Goal: Information Seeking & Learning: Learn about a topic

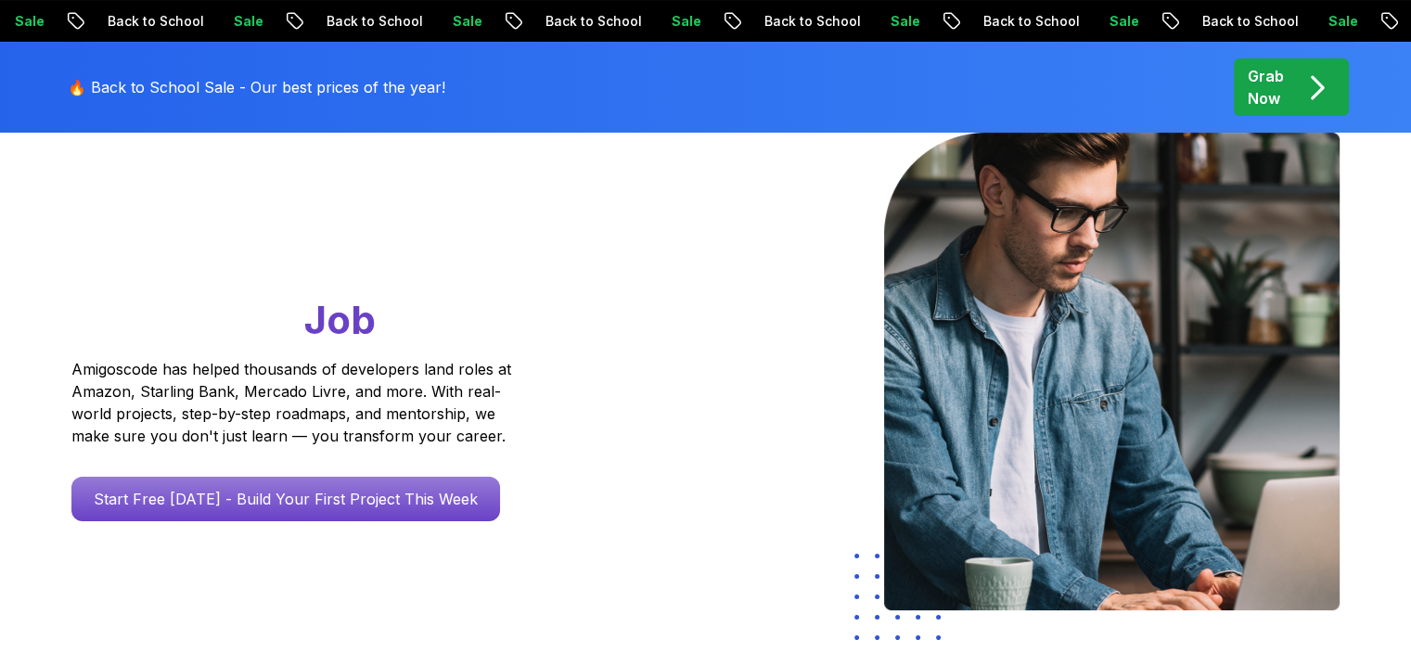
scroll to position [278, 0]
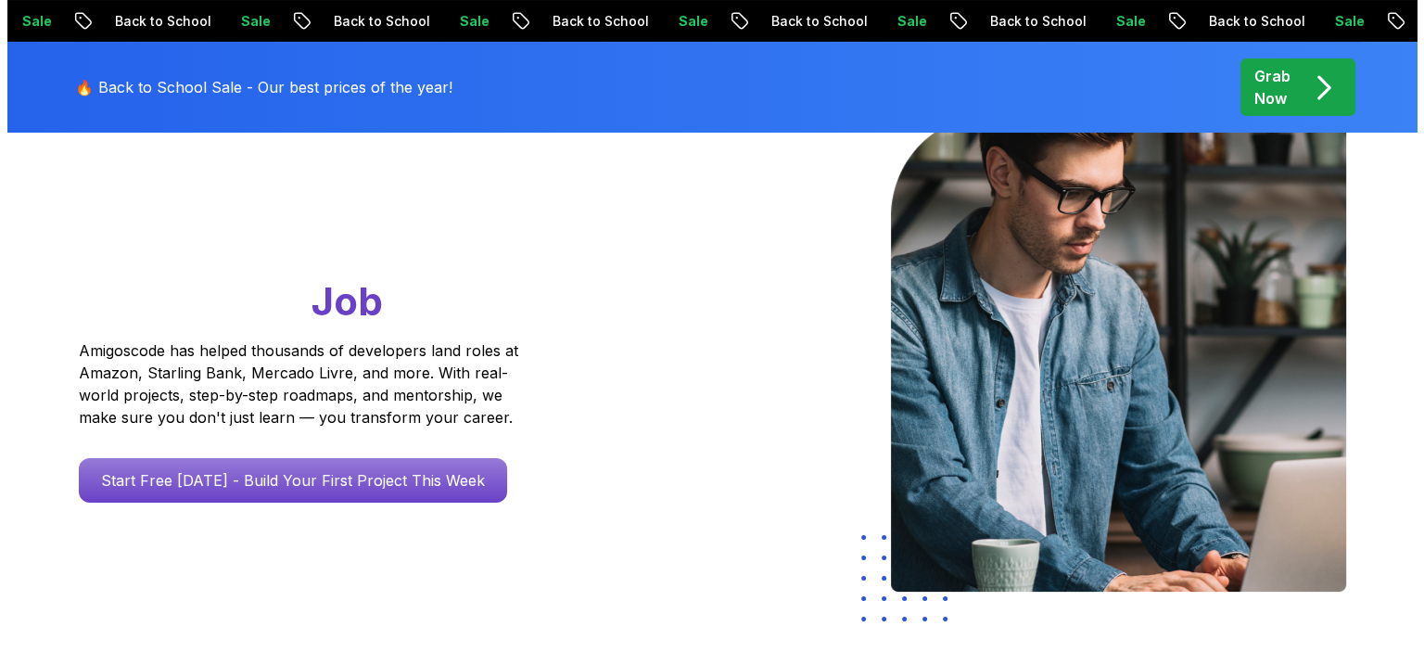
scroll to position [0, 0]
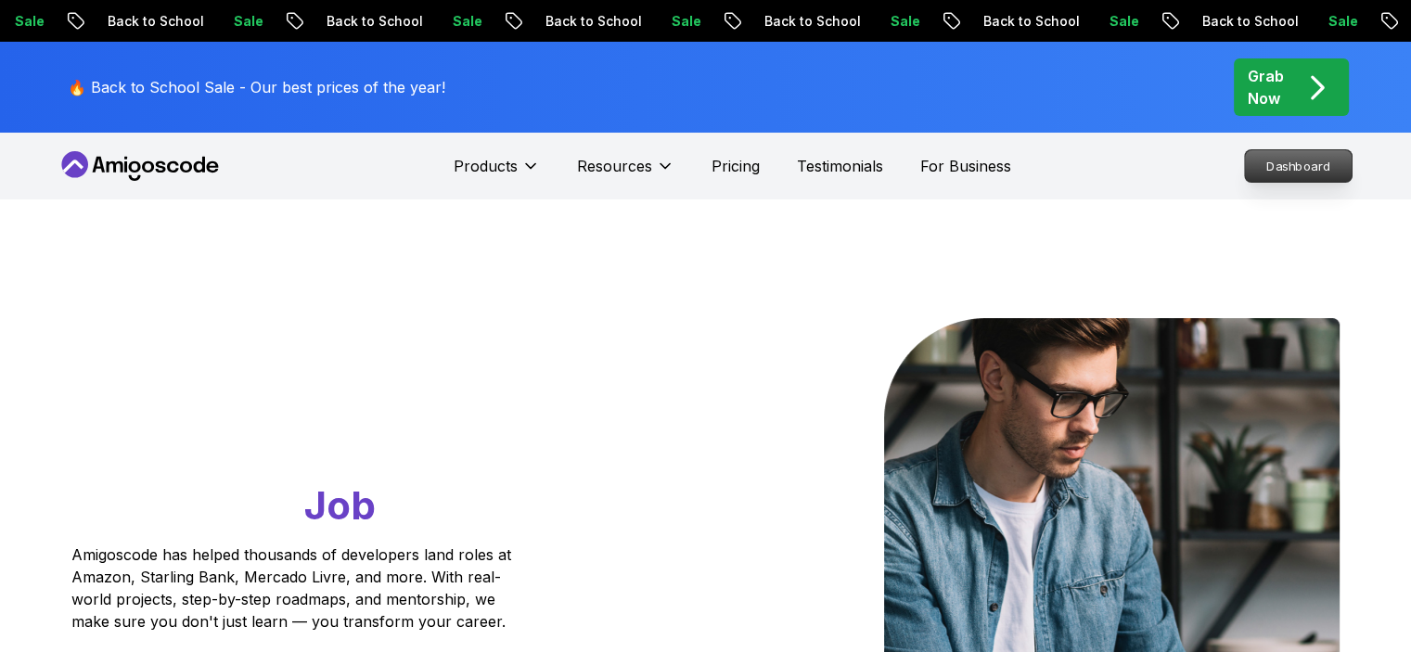
click at [1303, 172] on p "Dashboard" at bounding box center [1298, 166] width 107 height 32
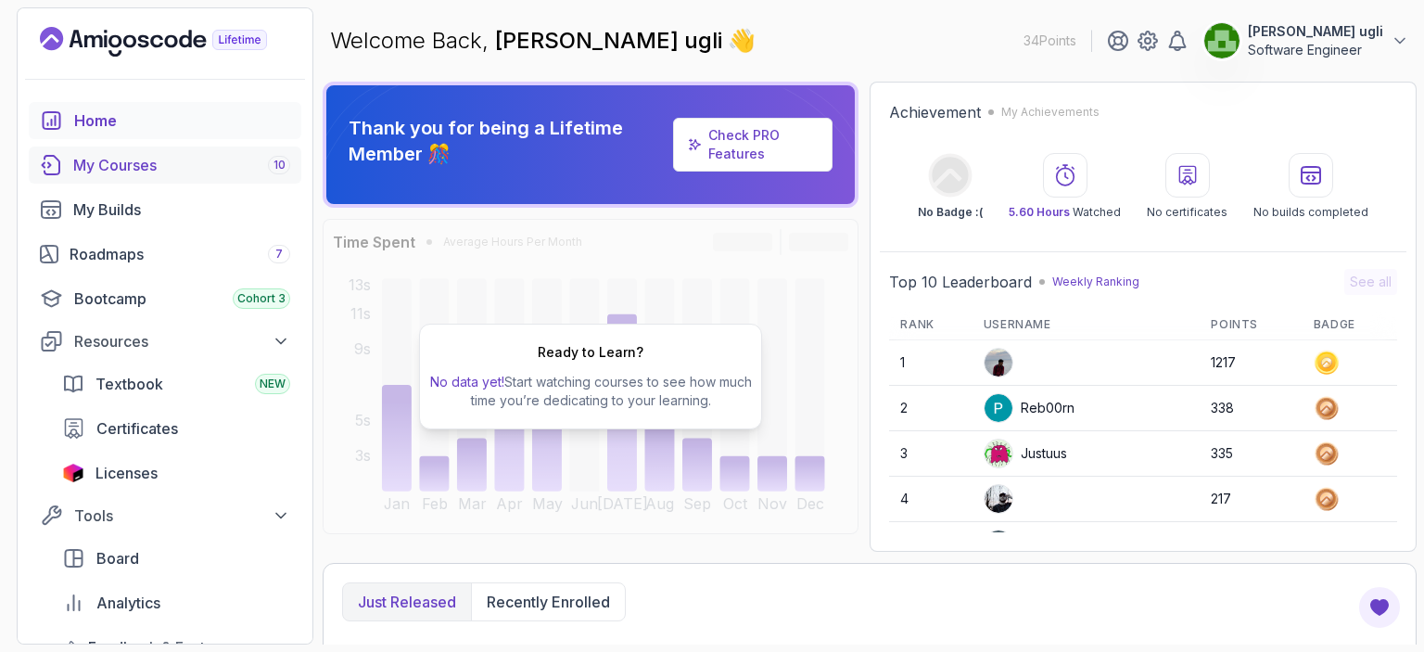
click at [174, 155] on div "My Courses 10" at bounding box center [181, 165] width 217 height 22
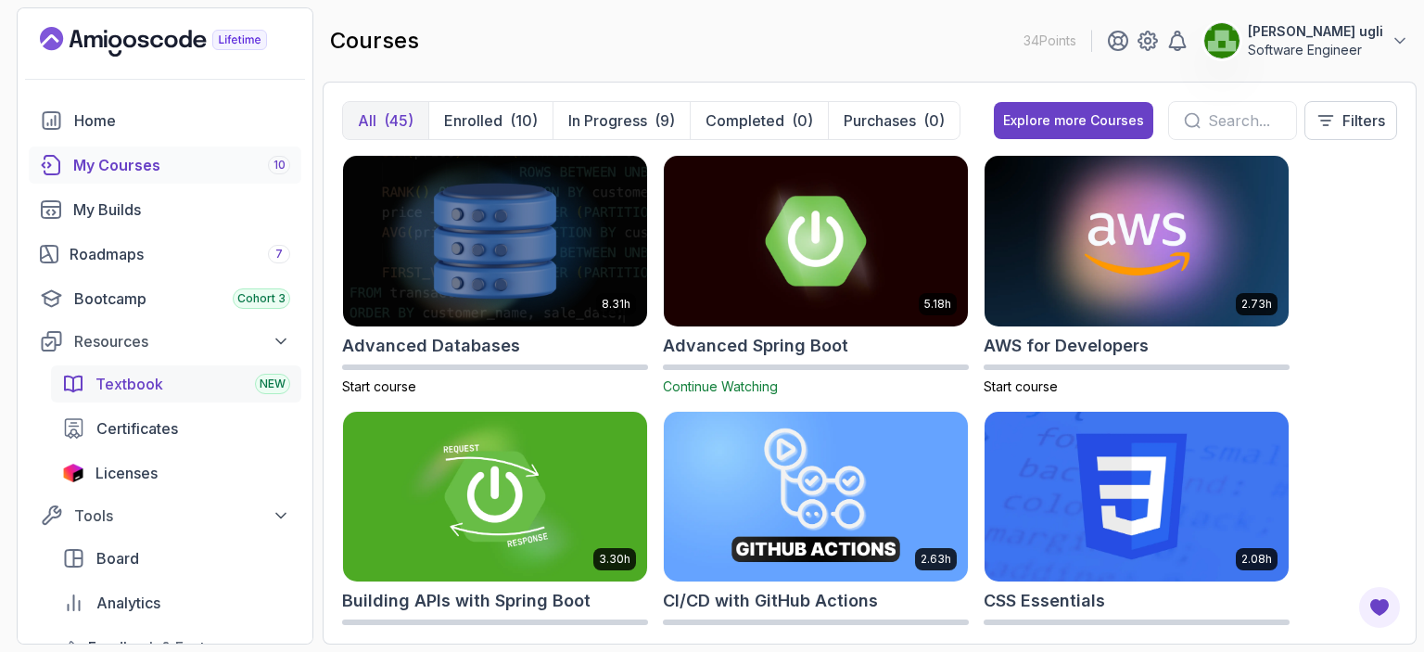
click at [155, 381] on span "Textbook" at bounding box center [130, 384] width 68 height 22
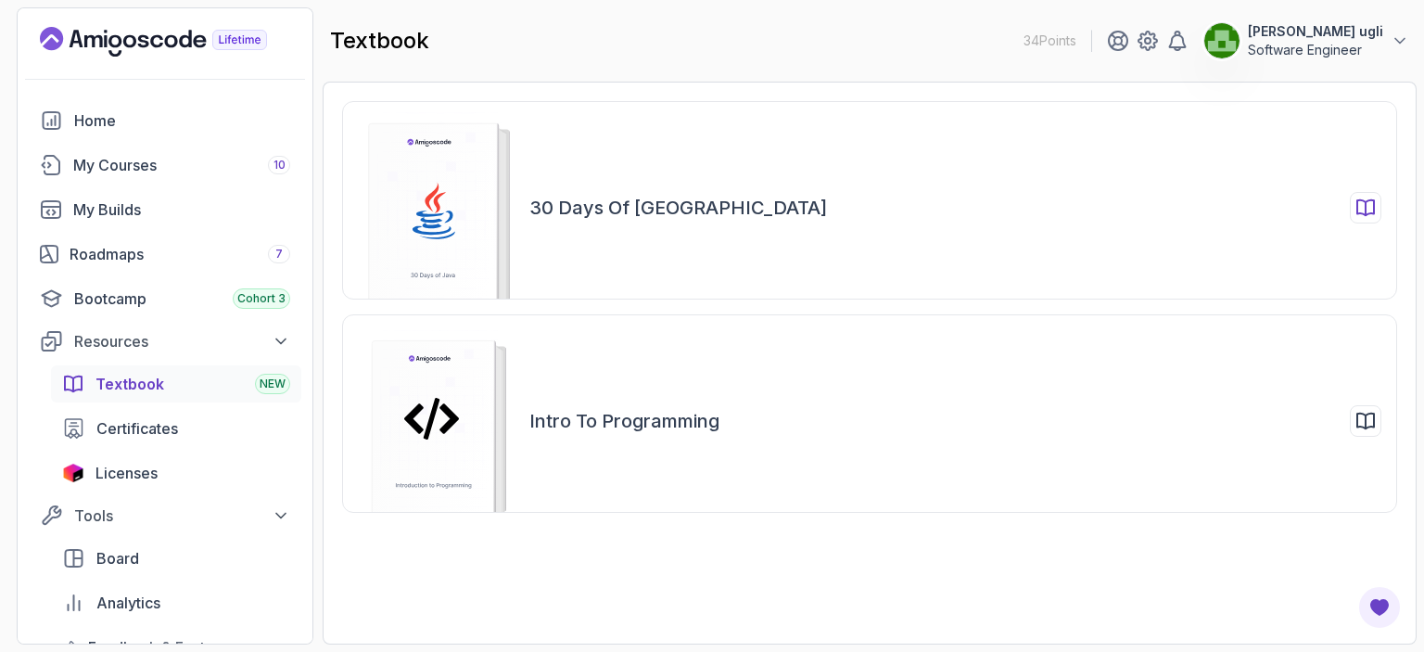
click at [446, 251] on rect at bounding box center [433, 219] width 129 height 193
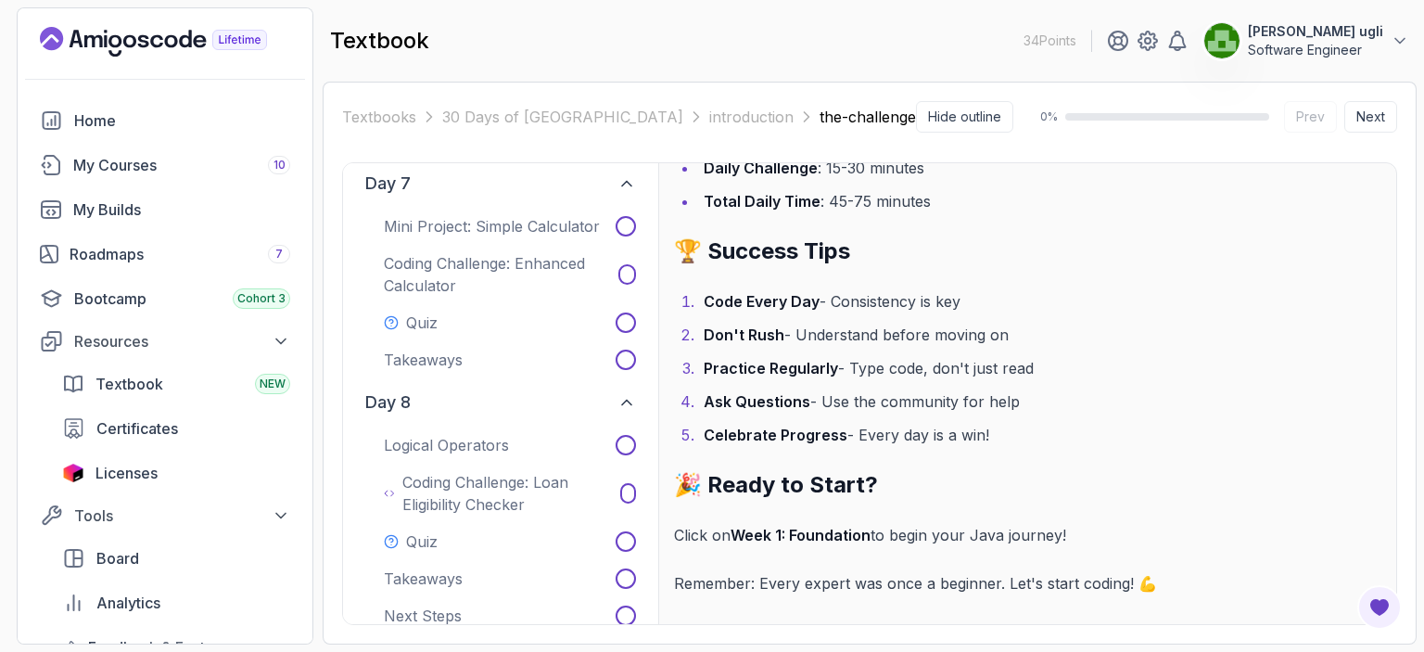
scroll to position [1855, 0]
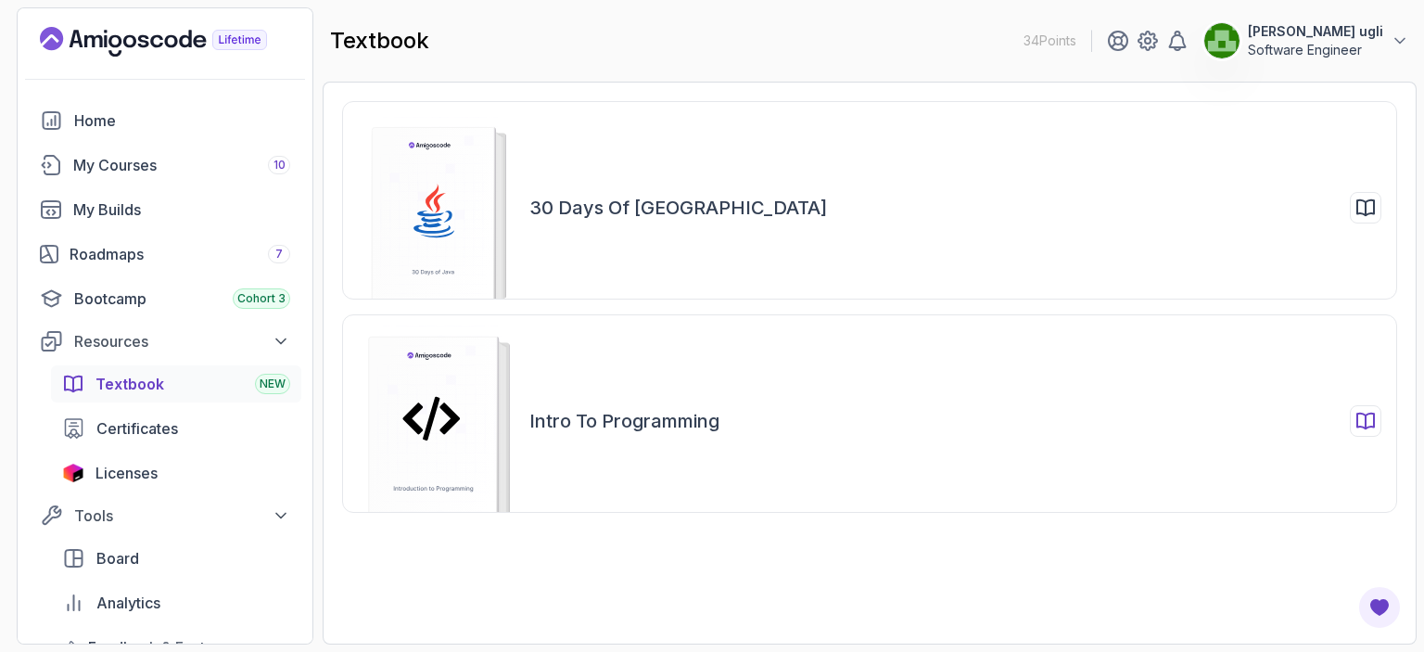
click at [449, 423] on icon at bounding box center [450, 418] width 20 height 32
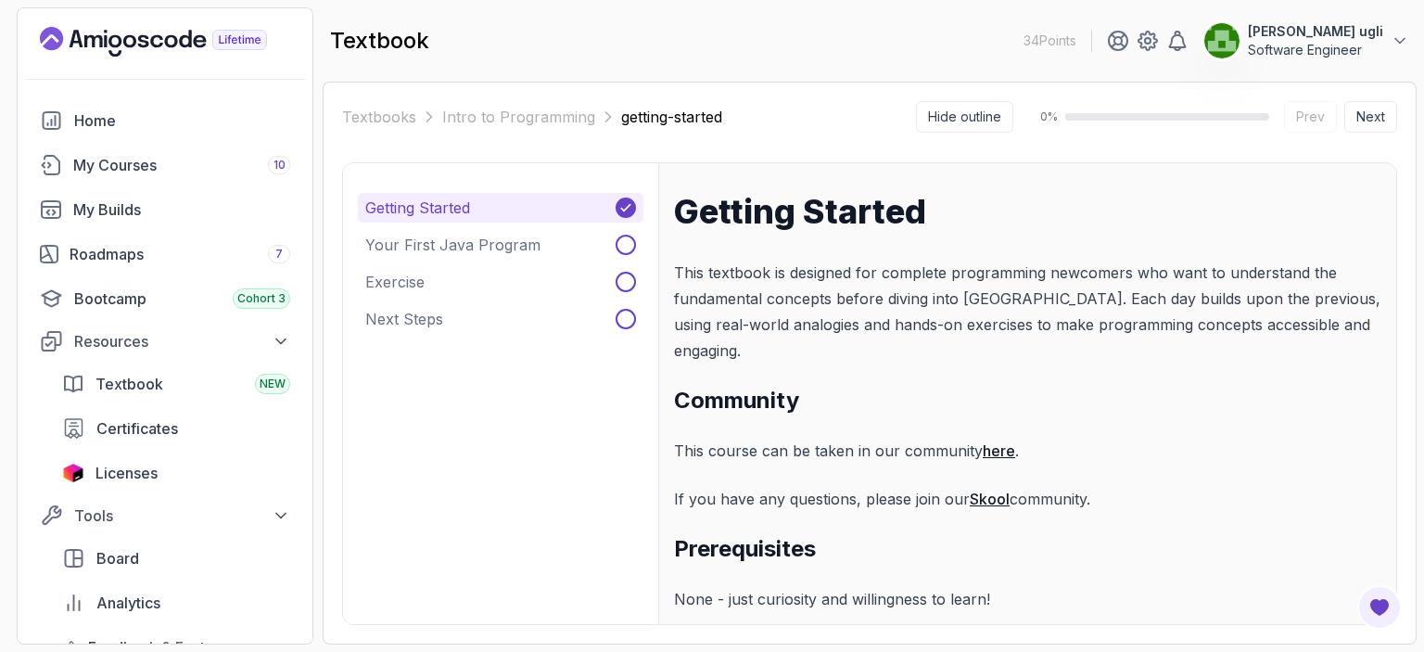
click at [1003, 441] on link "here" at bounding box center [999, 450] width 32 height 19
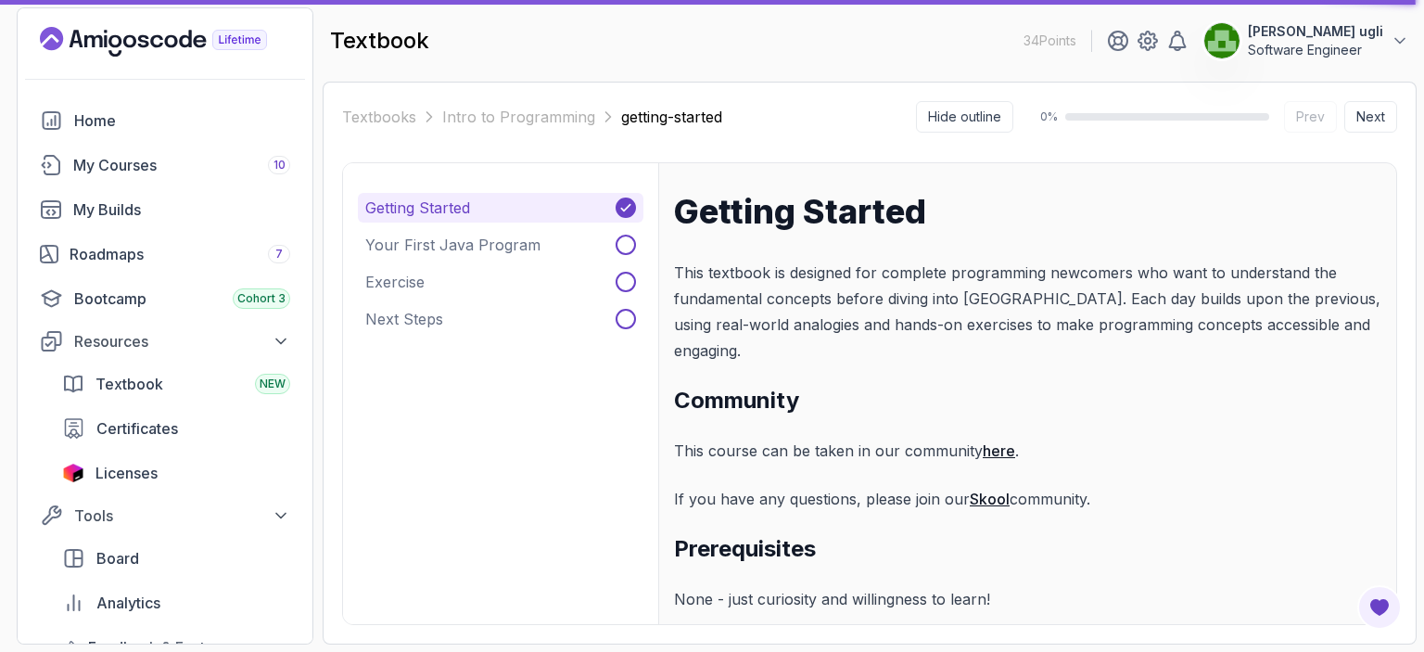
scroll to position [150, 0]
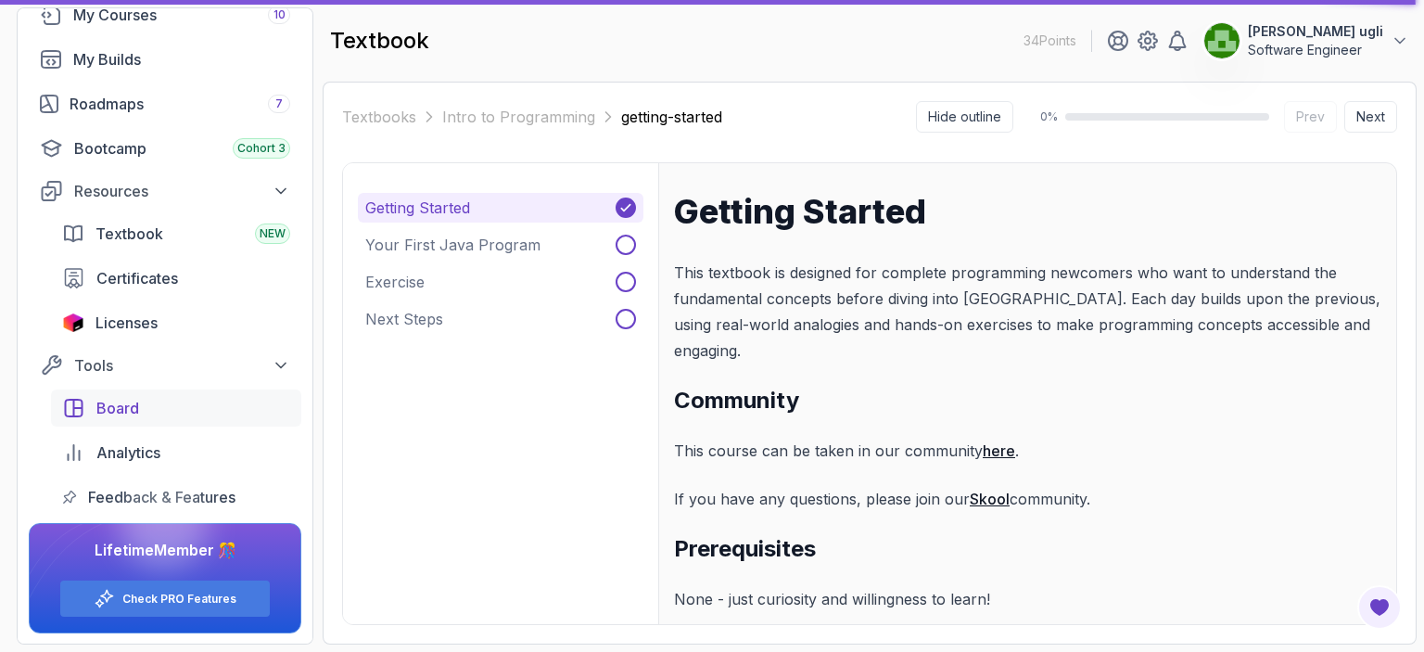
click at [128, 412] on span "Board" at bounding box center [117, 408] width 43 height 22
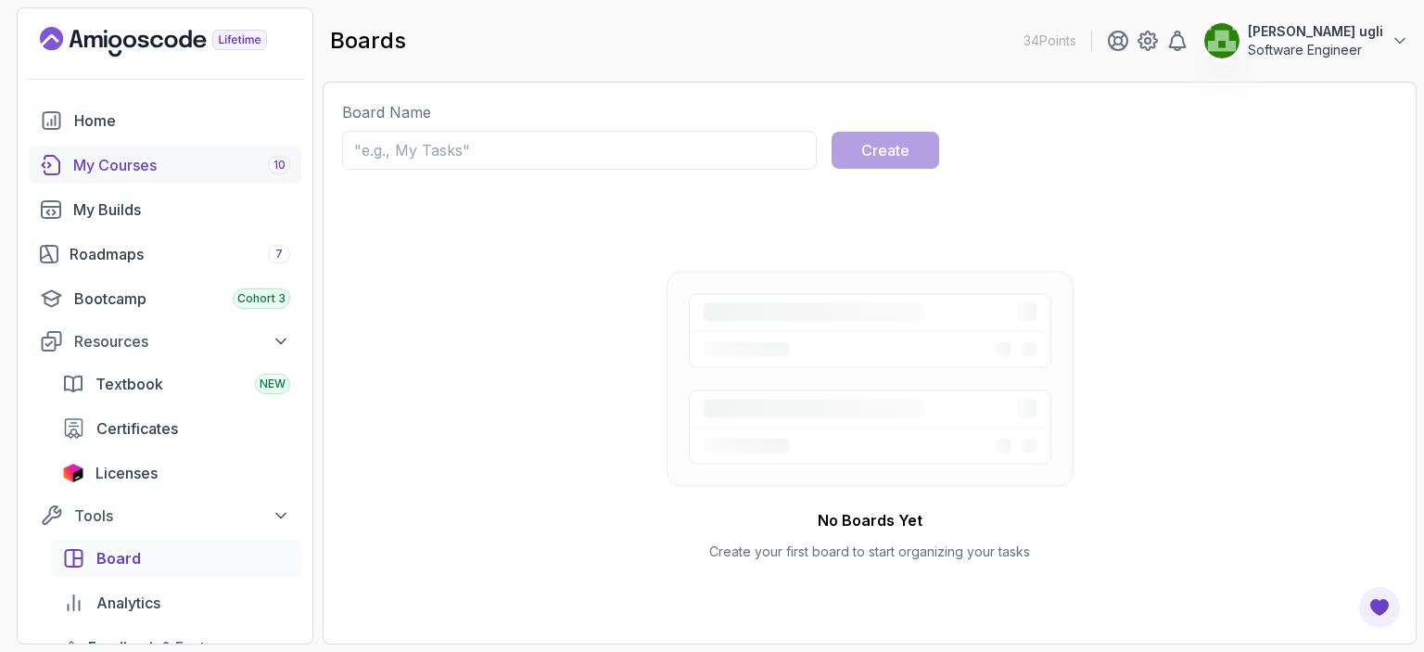
click at [127, 171] on div "My Courses 10" at bounding box center [181, 165] width 217 height 22
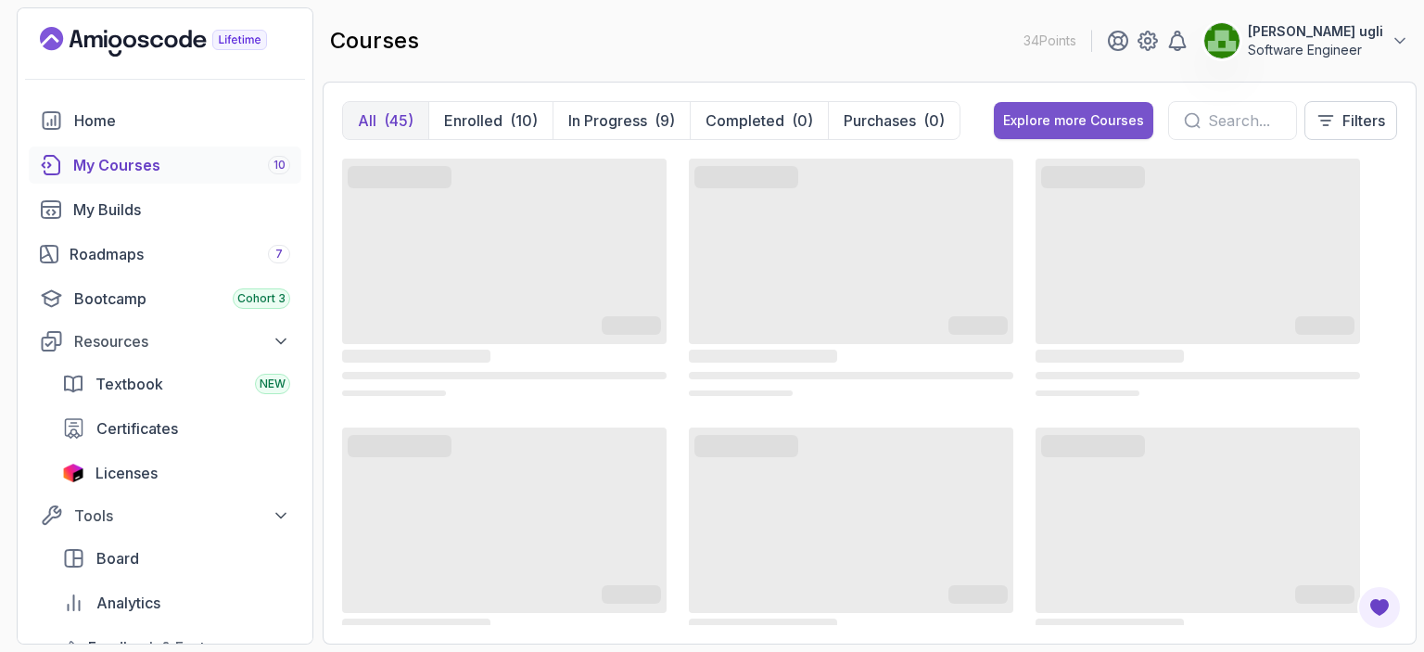
click at [1081, 121] on div "Explore more Courses" at bounding box center [1073, 120] width 141 height 19
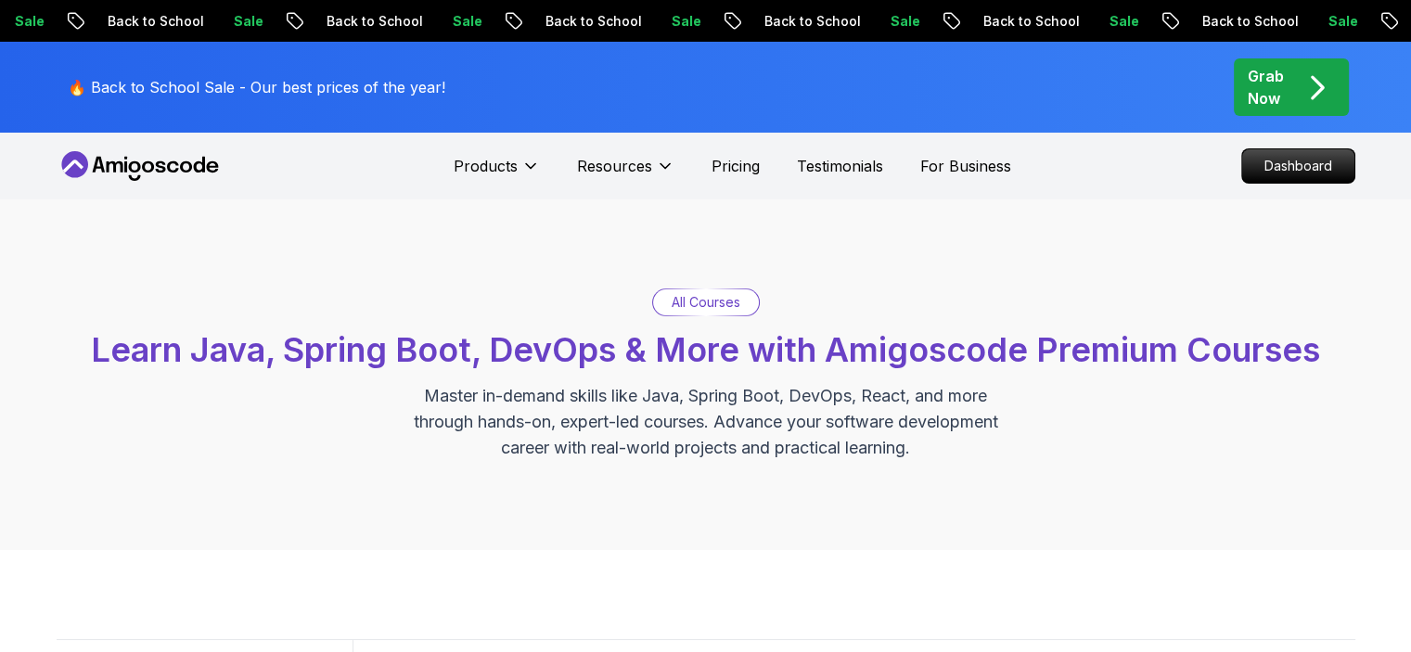
drag, startPoint x: 947, startPoint y: 308, endPoint x: 651, endPoint y: 438, distance: 323.1
click at [651, 438] on p "Master in-demand skills like Java, Spring Boot, DevOps, React, and more through…" at bounding box center [705, 422] width 623 height 78
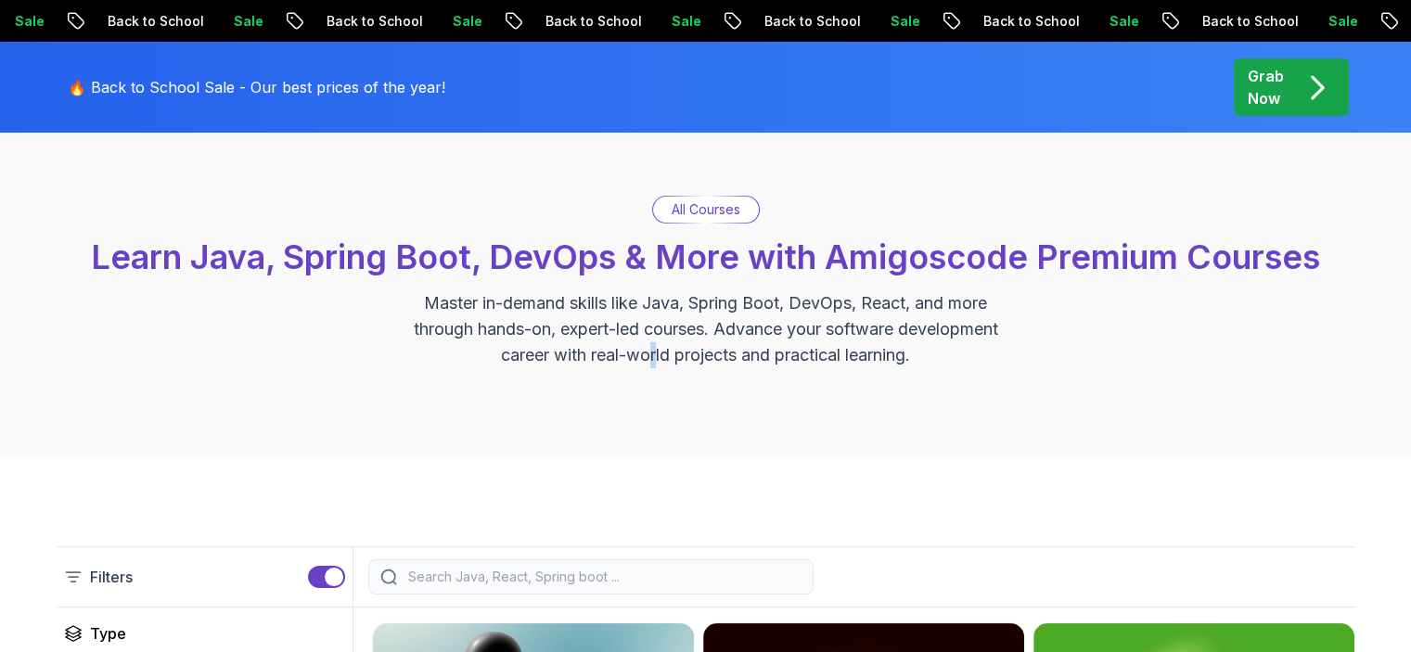
scroll to position [185, 0]
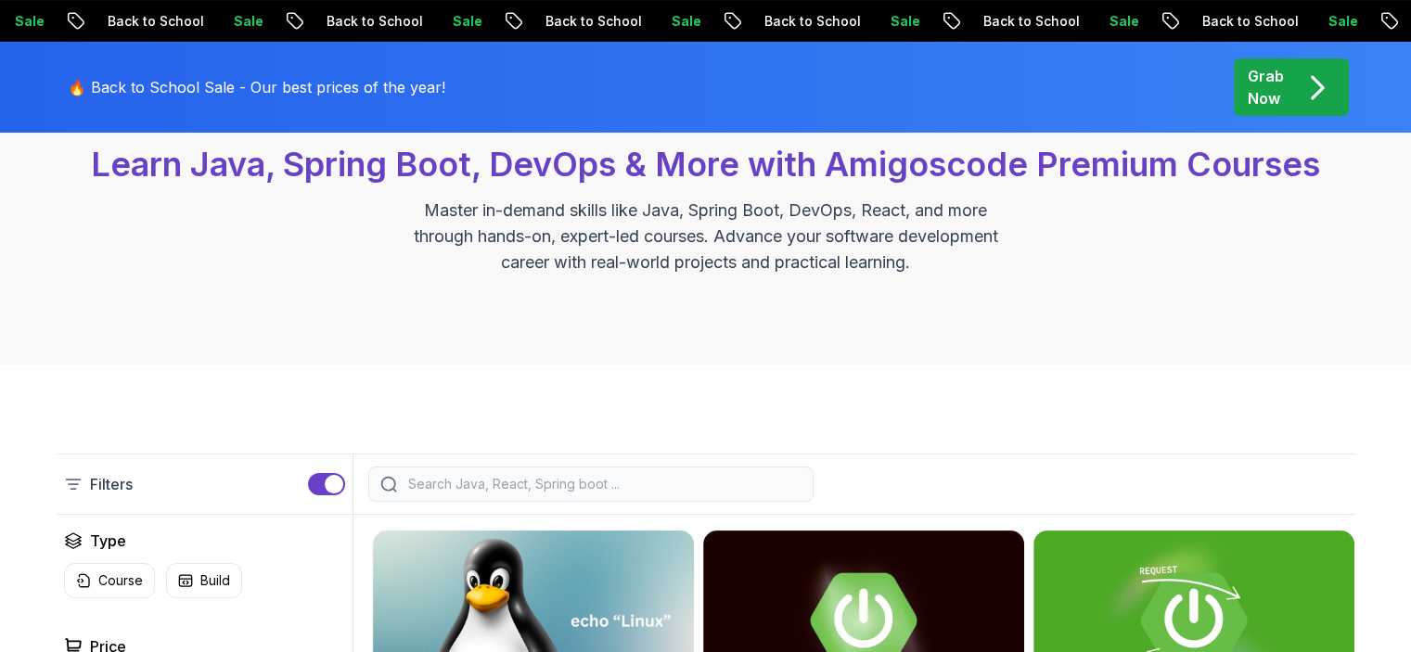
click at [768, 359] on div "All Courses Learn Java, Spring Boot, DevOps & More with Amigoscode Premium Cour…" at bounding box center [705, 189] width 1411 height 351
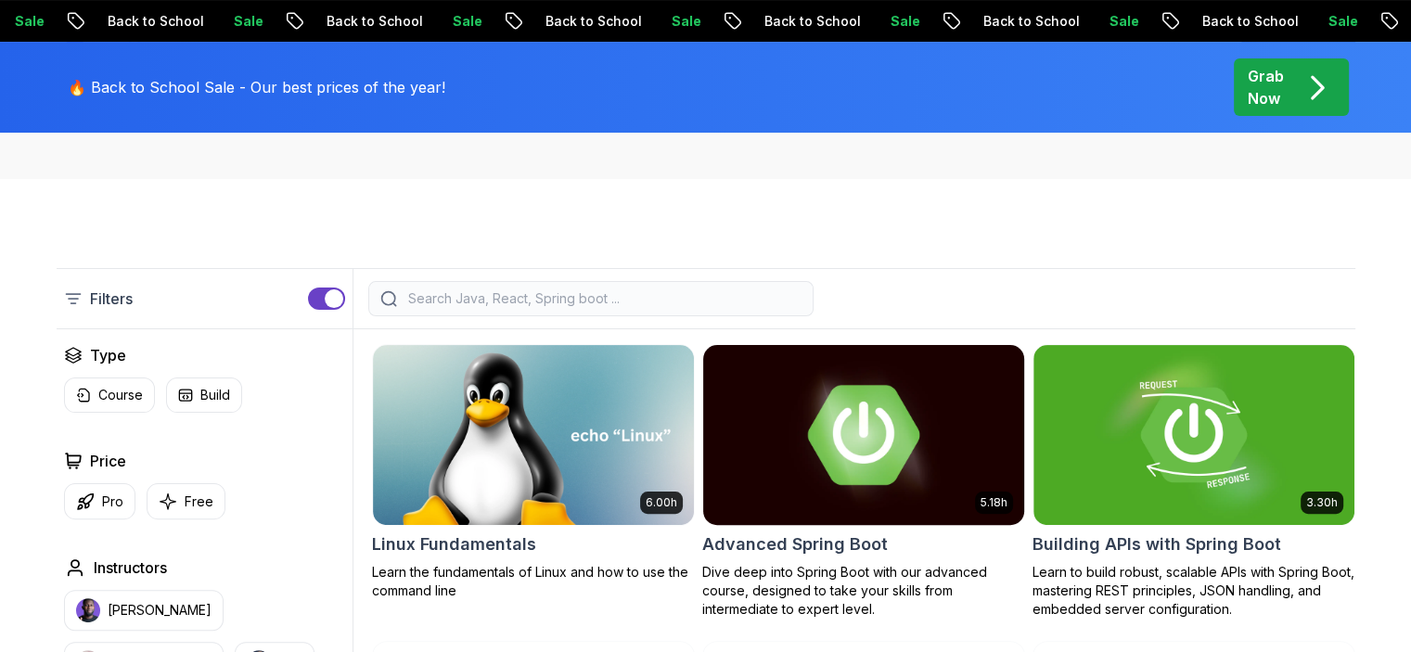
scroll to position [464, 0]
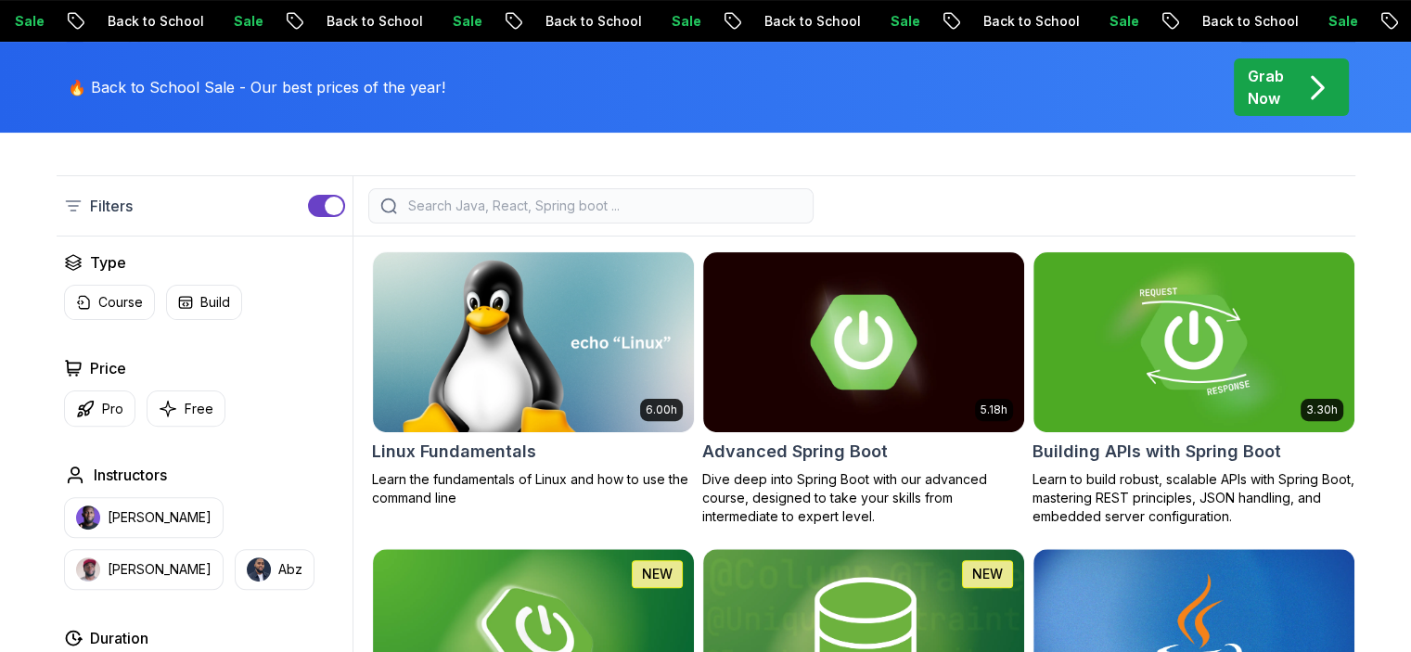
click at [318, 199] on button "button" at bounding box center [326, 206] width 37 height 22
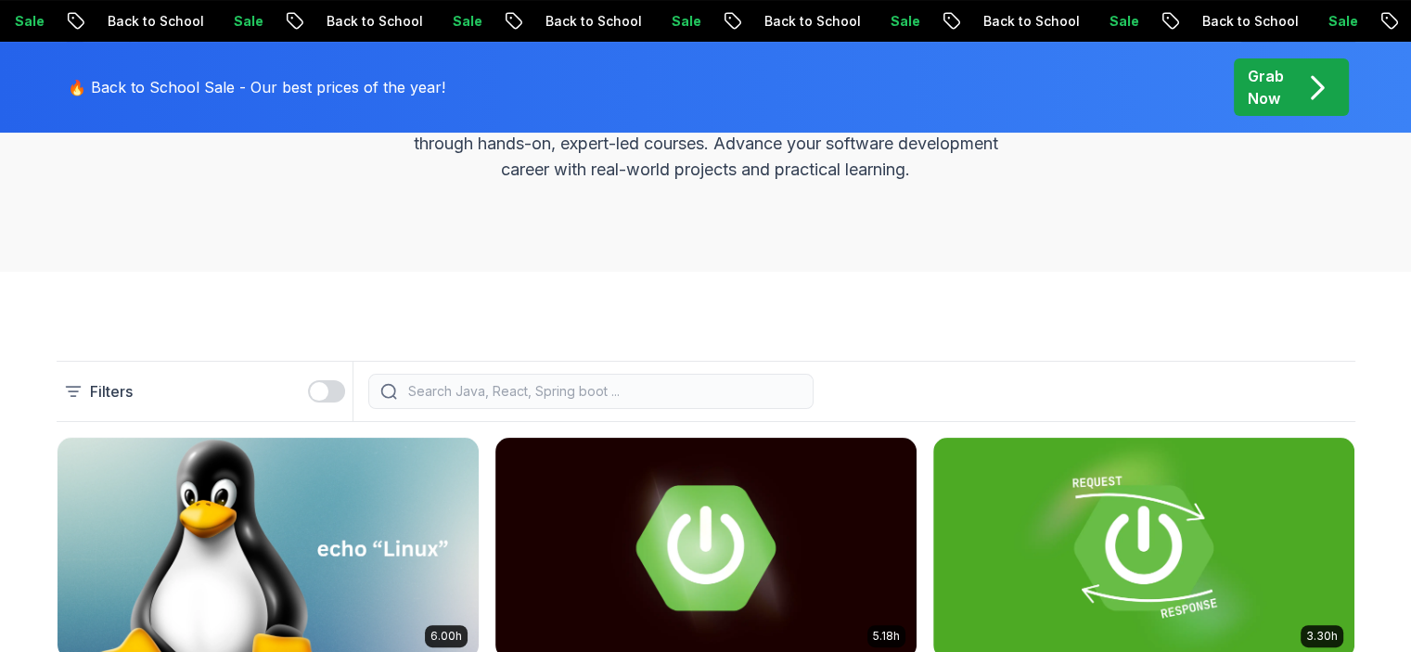
scroll to position [185, 0]
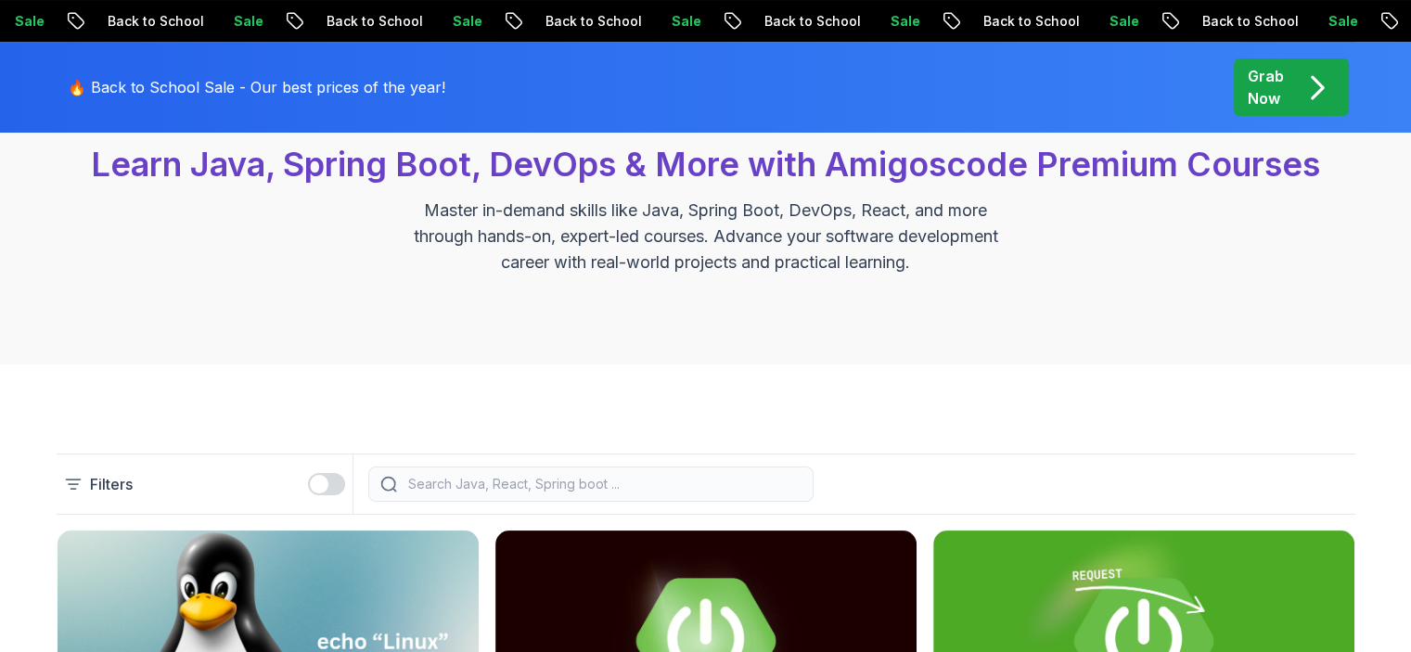
click at [337, 485] on button "button" at bounding box center [326, 484] width 37 height 22
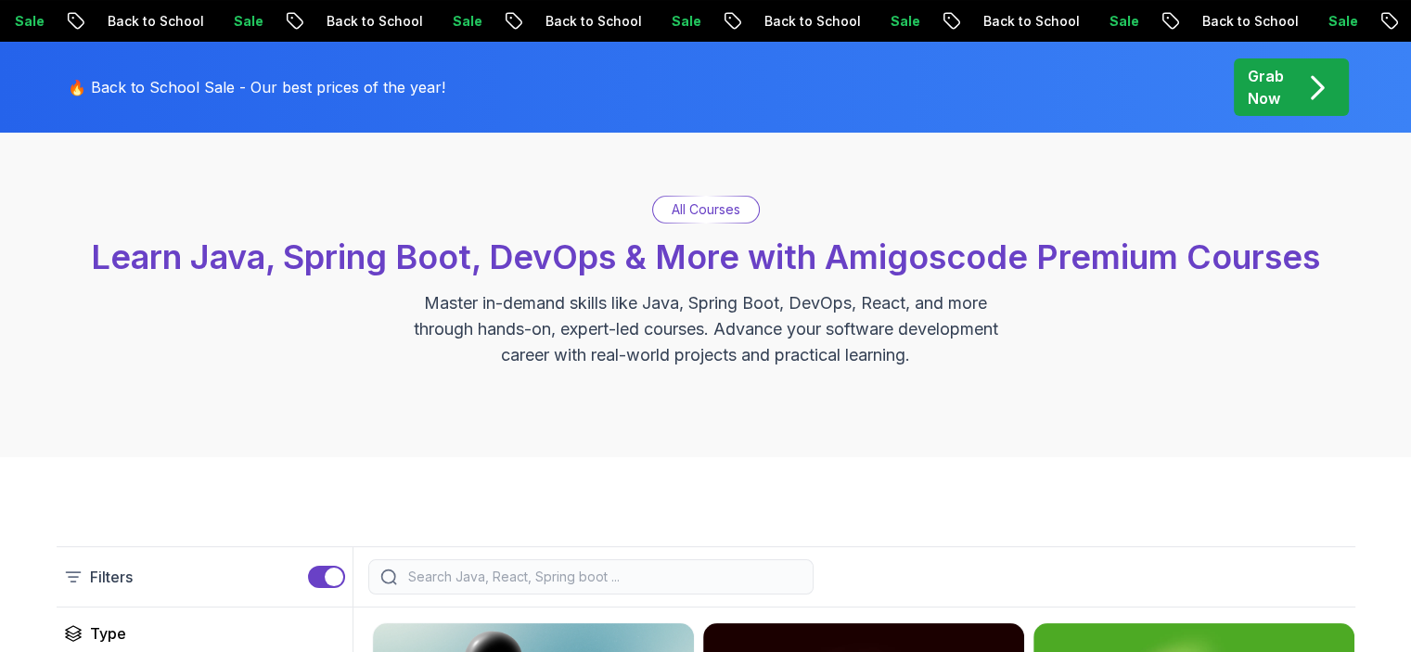
scroll to position [0, 0]
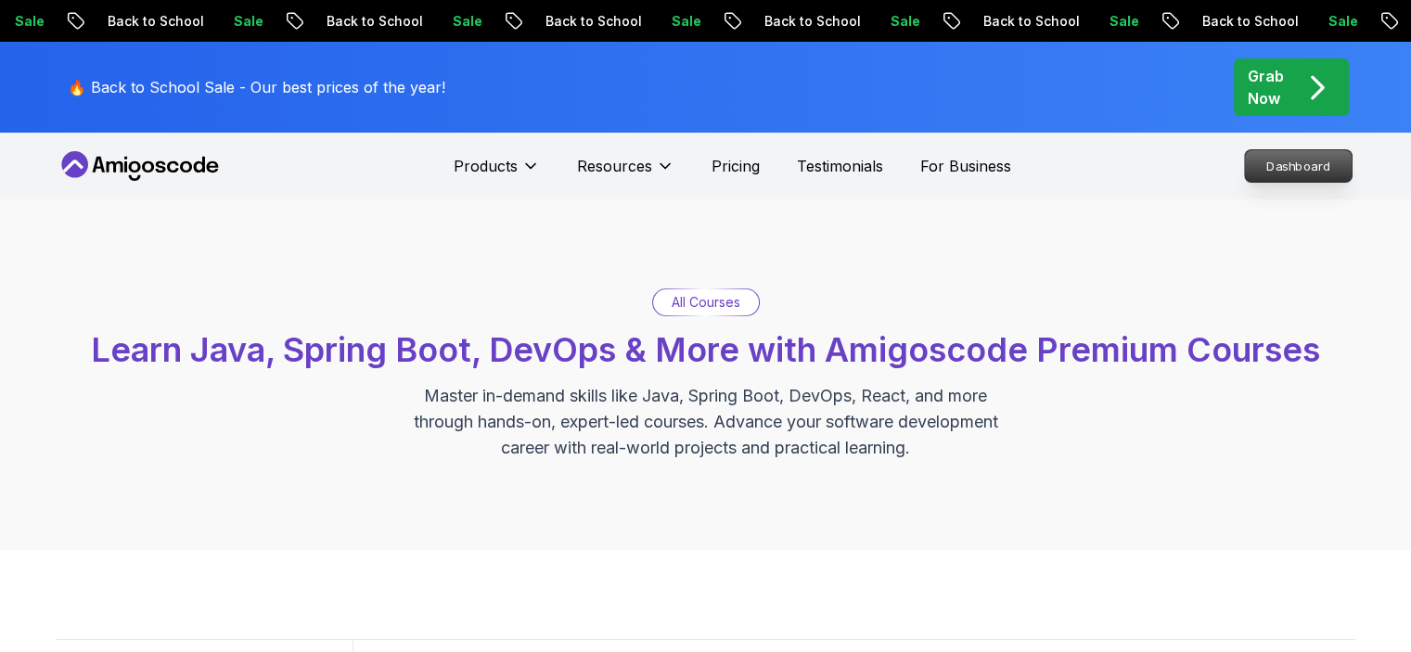
click at [1292, 171] on p "Dashboard" at bounding box center [1298, 166] width 107 height 32
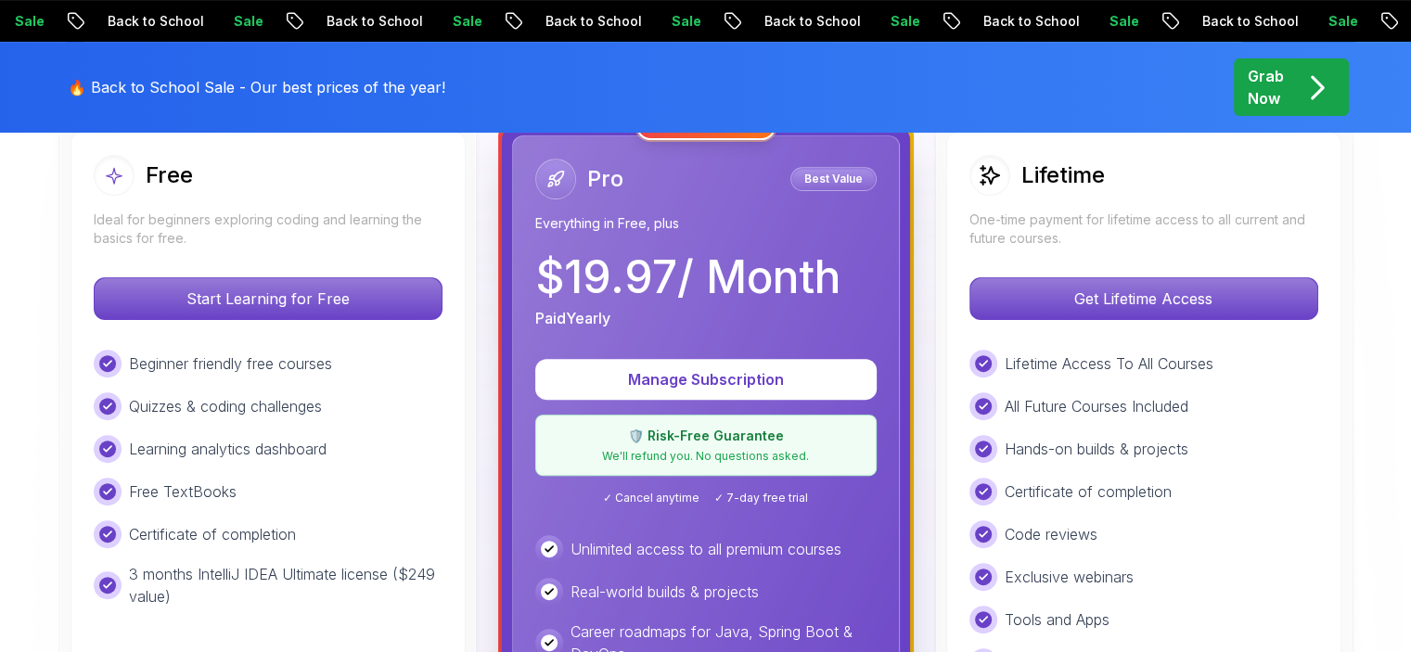
scroll to position [185, 0]
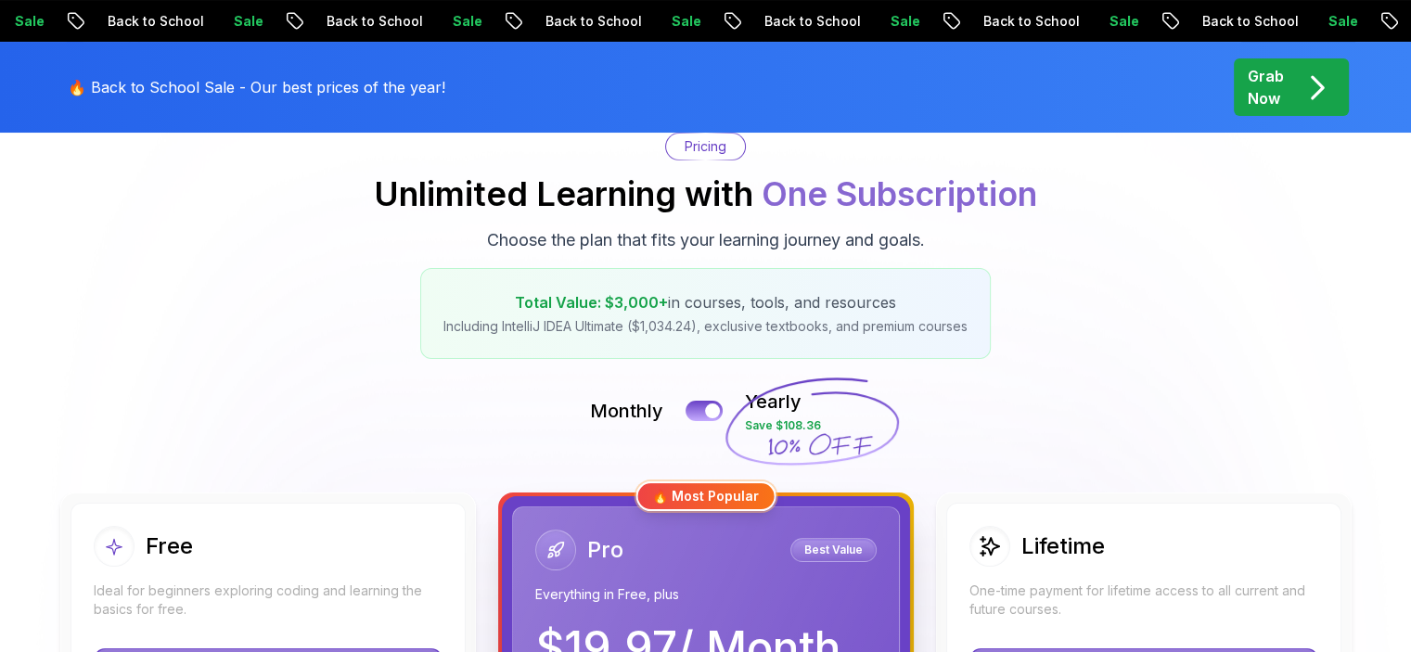
click at [639, 304] on span "Total Value: $3,000+" at bounding box center [591, 302] width 153 height 19
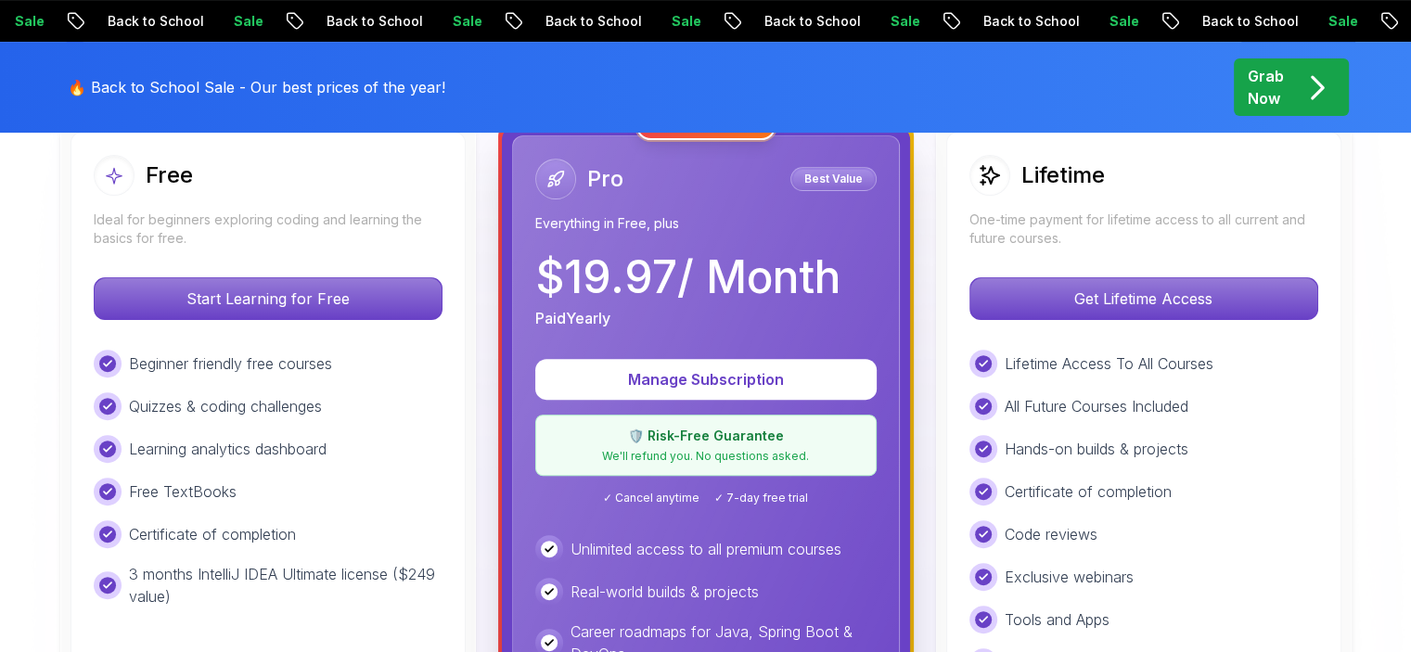
scroll to position [464, 0]
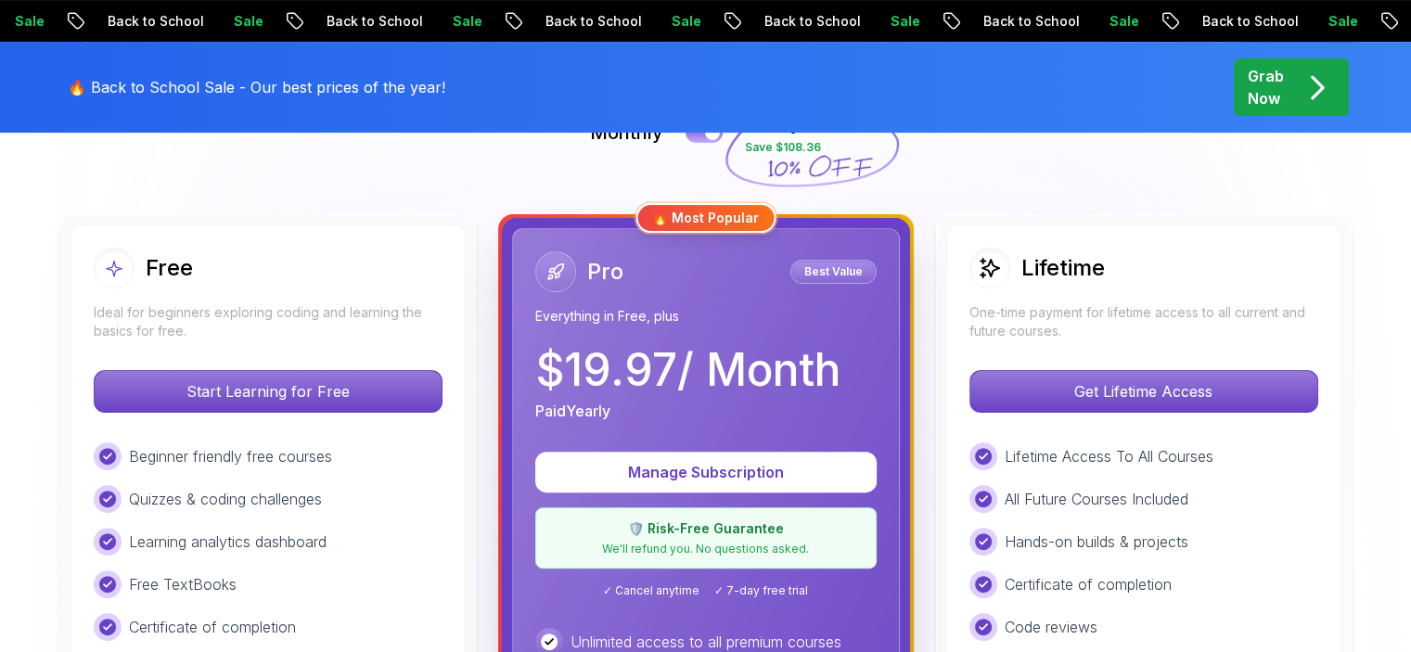
click at [1104, 275] on h2 "Lifetime" at bounding box center [1062, 268] width 83 height 30
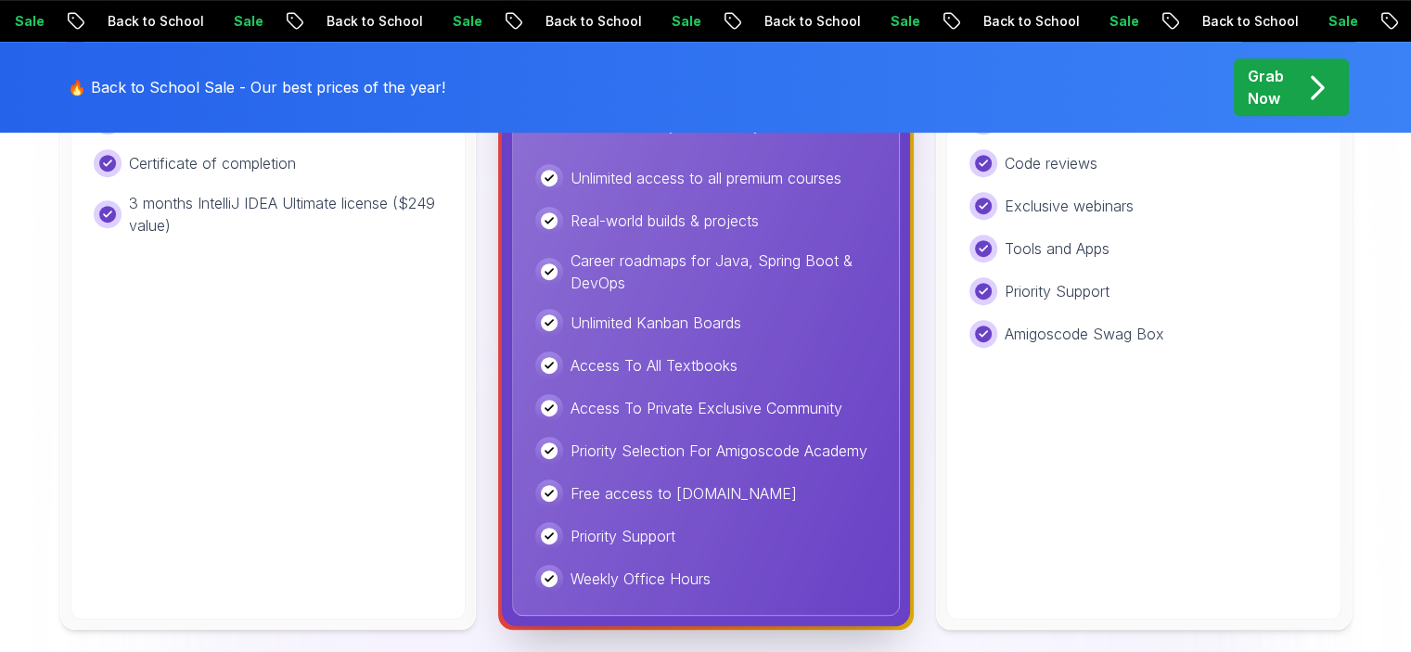
scroll to position [1020, 0]
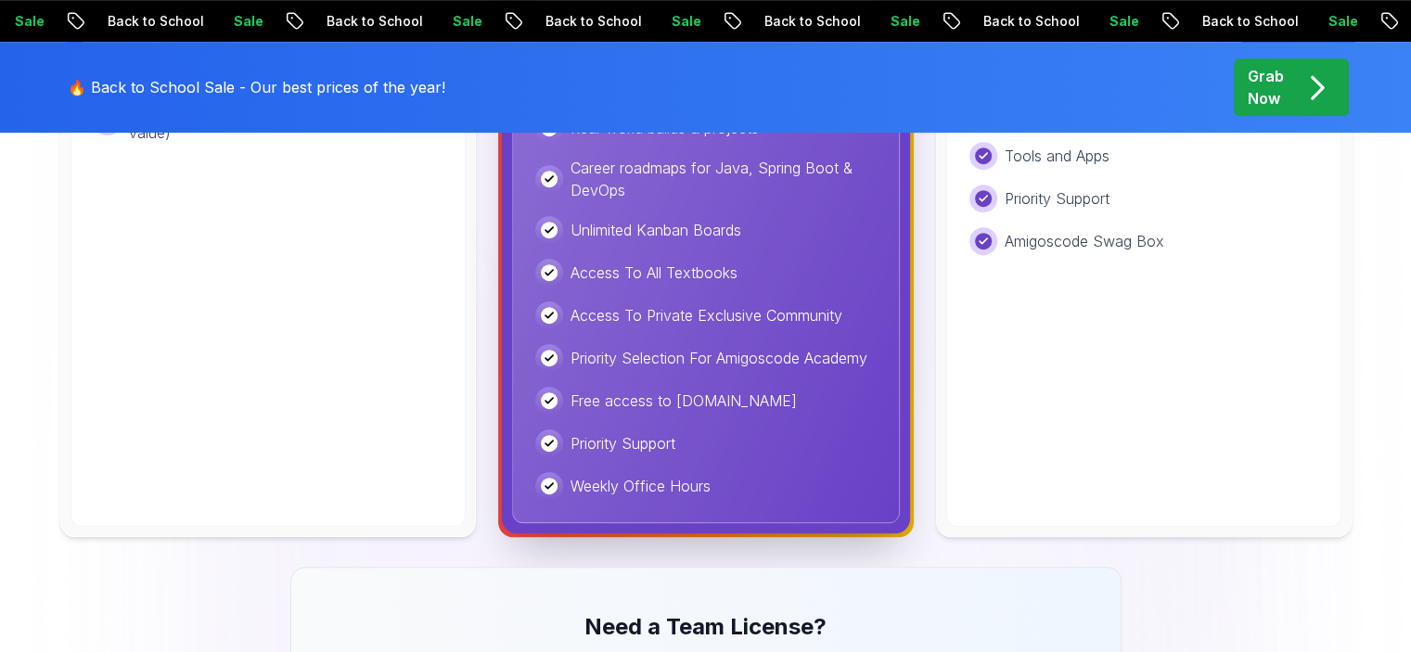
click at [405, 424] on div "Free Ideal for beginners exploring coding and learning the basics for free. Sta…" at bounding box center [267, 97] width 395 height 859
click at [1114, 350] on div "Lifetime One-time payment for lifetime access to all current and future courses…" at bounding box center [1143, 97] width 395 height 859
click at [803, 422] on div "Unlimited access to all premium courses Real-world builds & projects Career roa…" at bounding box center [705, 285] width 341 height 428
click at [1239, 365] on div "Lifetime One-time payment for lifetime access to all current and future courses…" at bounding box center [1143, 97] width 395 height 859
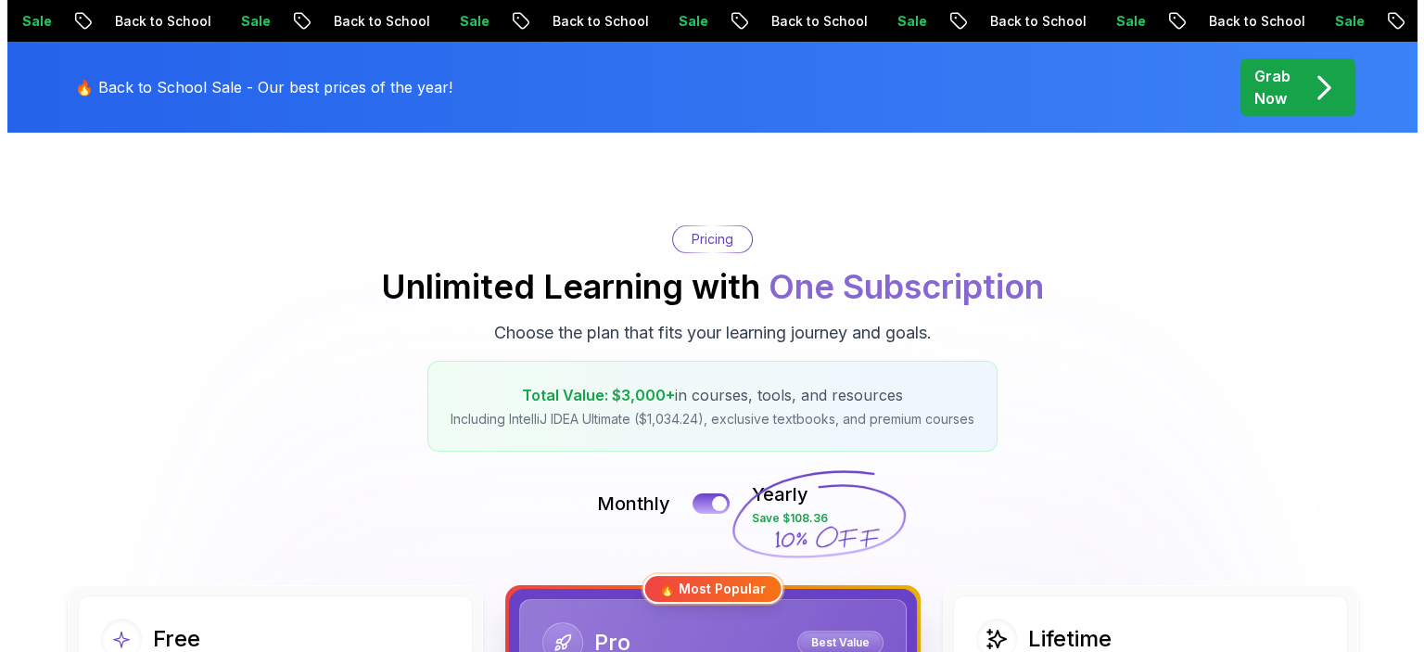
scroll to position [0, 0]
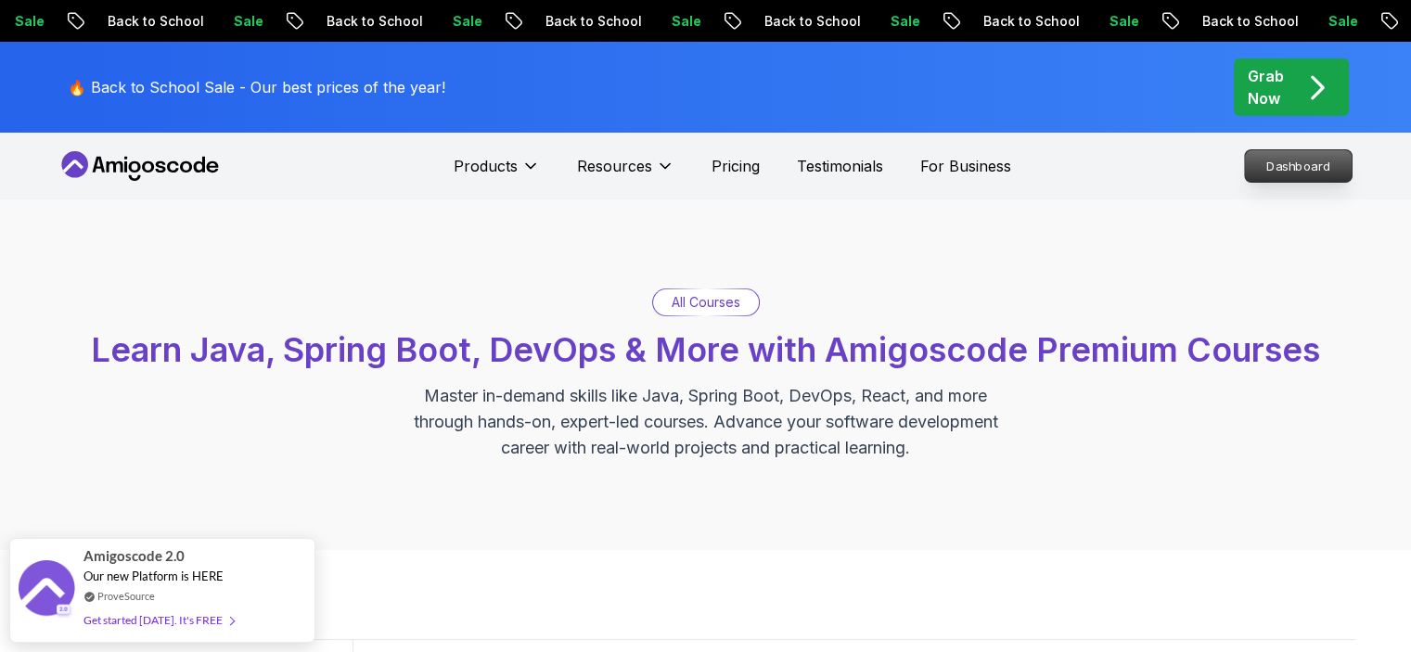
click at [1284, 172] on p "Dashboard" at bounding box center [1298, 166] width 107 height 32
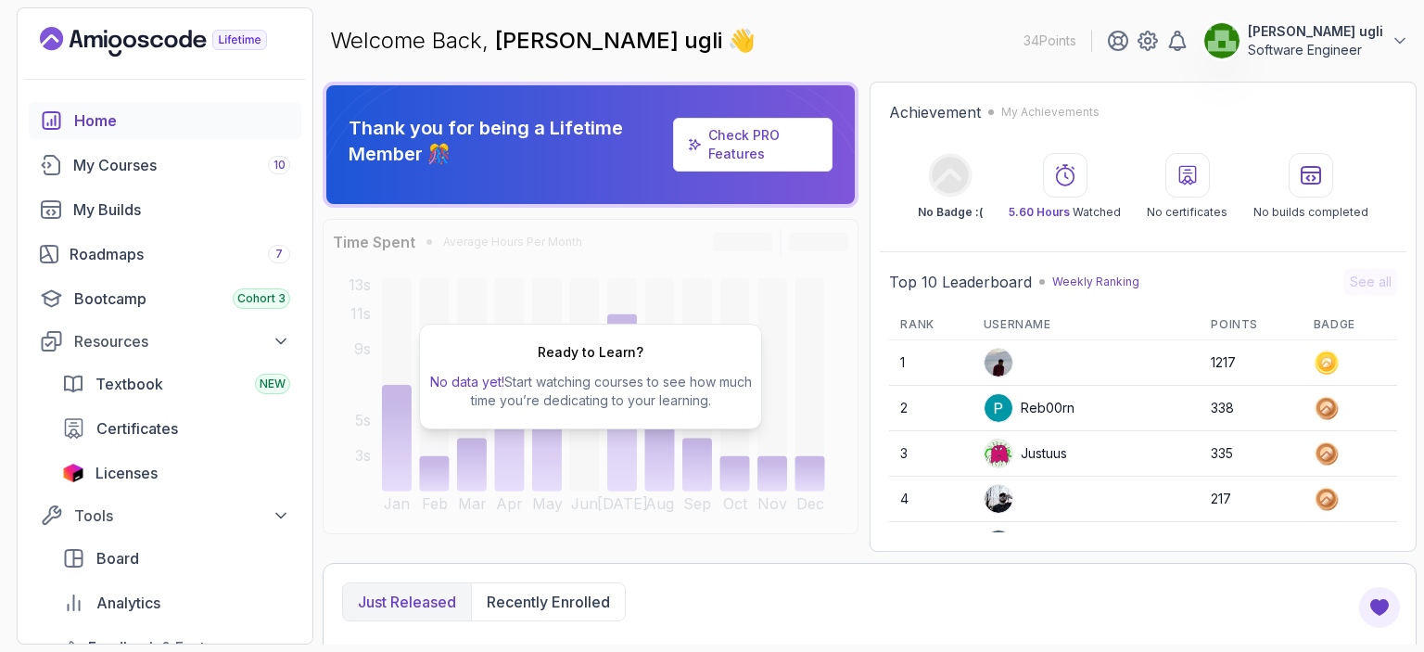
click at [416, 448] on div "Ready to Learn? No data yet! Start watching courses to see how much time you’re…" at bounding box center [591, 376] width 536 height 315
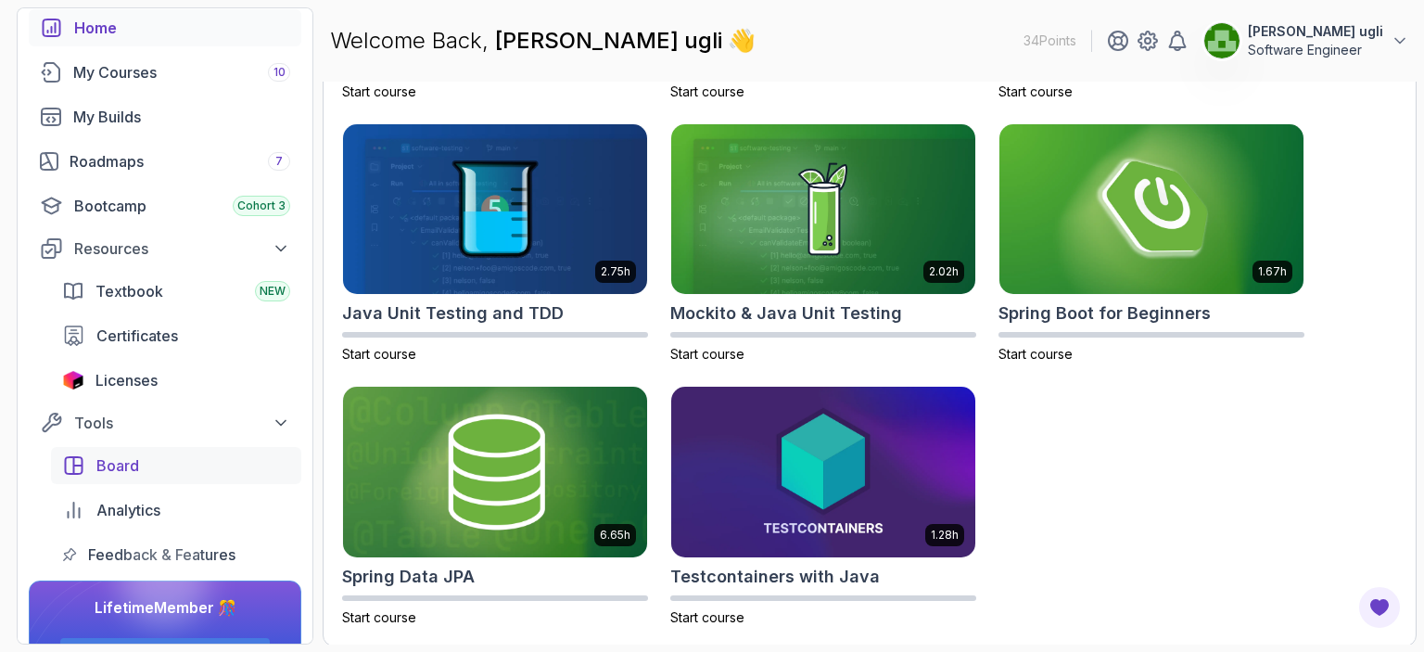
scroll to position [150, 0]
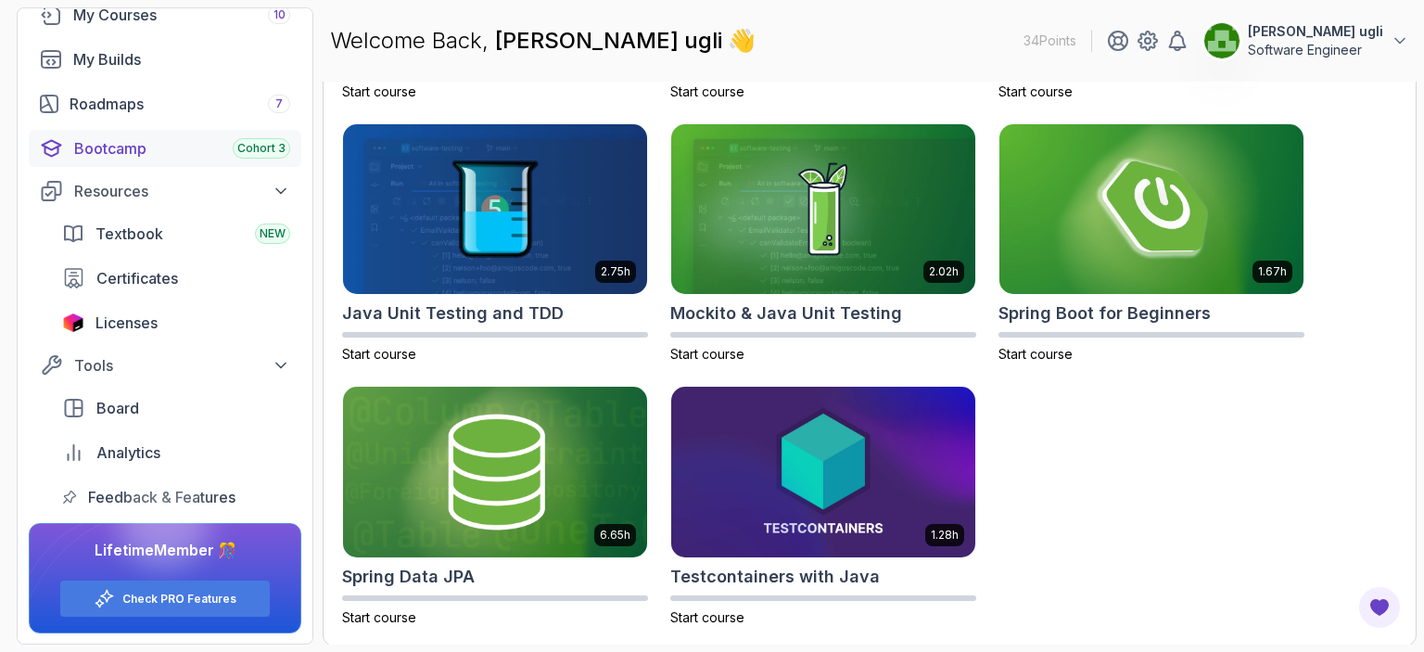
click at [160, 147] on div "Bootcamp Cohort 3" at bounding box center [182, 148] width 216 height 22
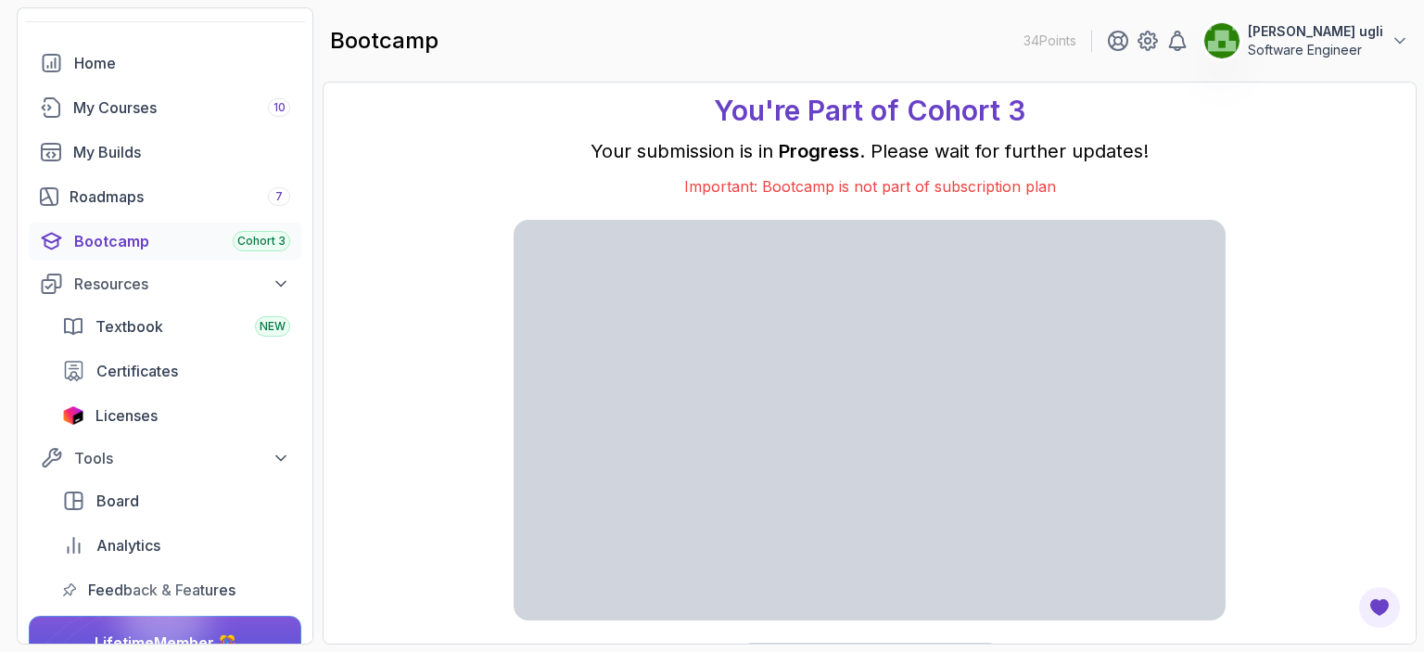
scroll to position [37, 0]
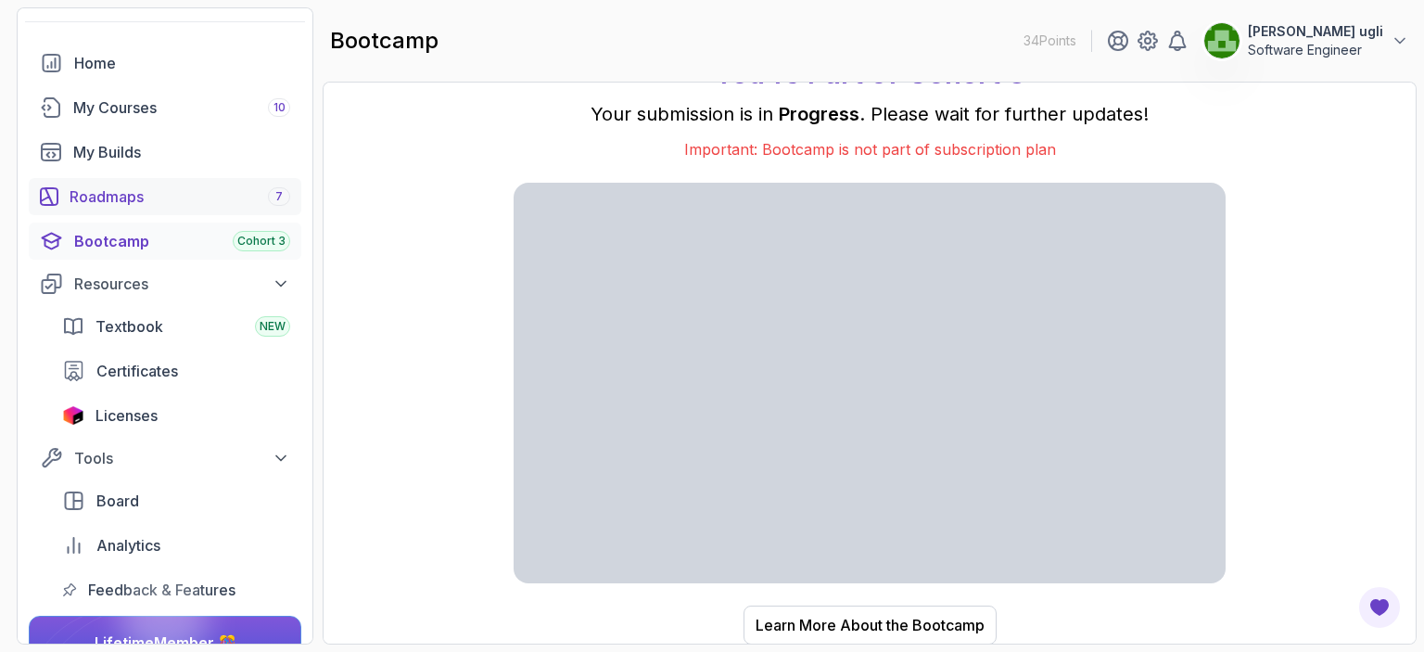
click at [100, 198] on div "Roadmaps 7" at bounding box center [180, 196] width 221 height 22
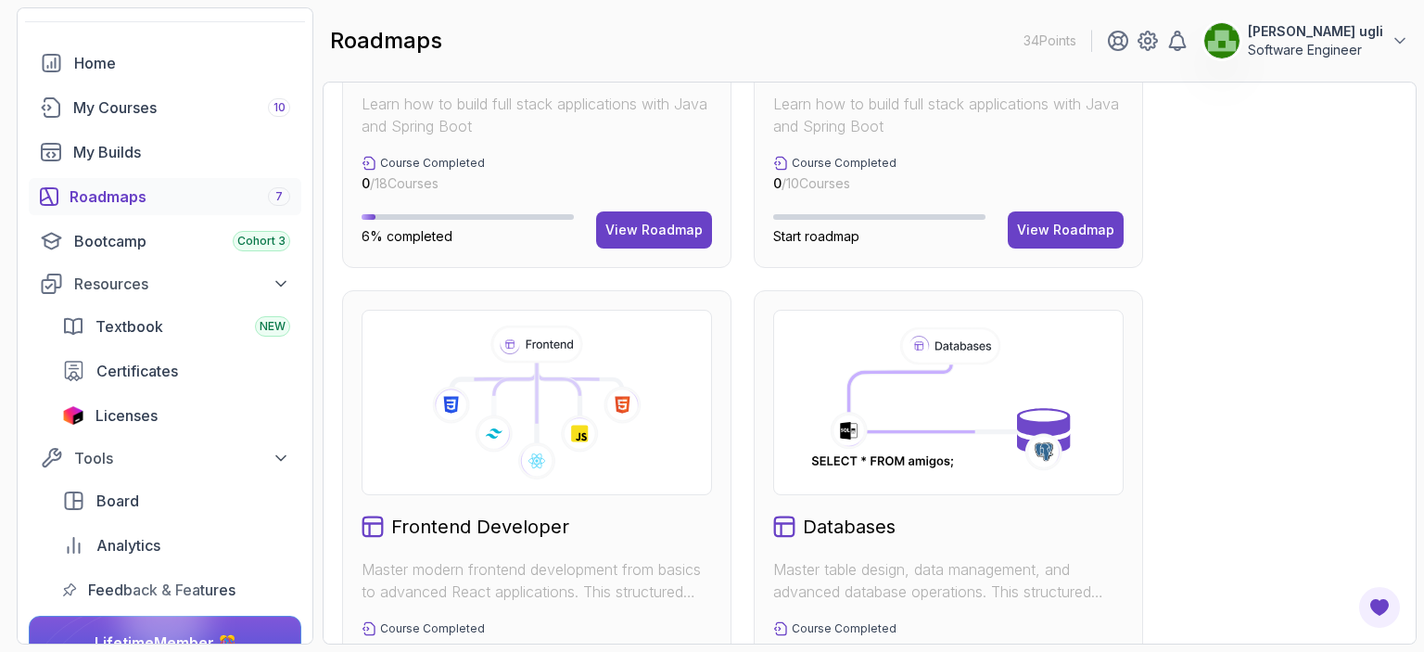
scroll to position [835, 0]
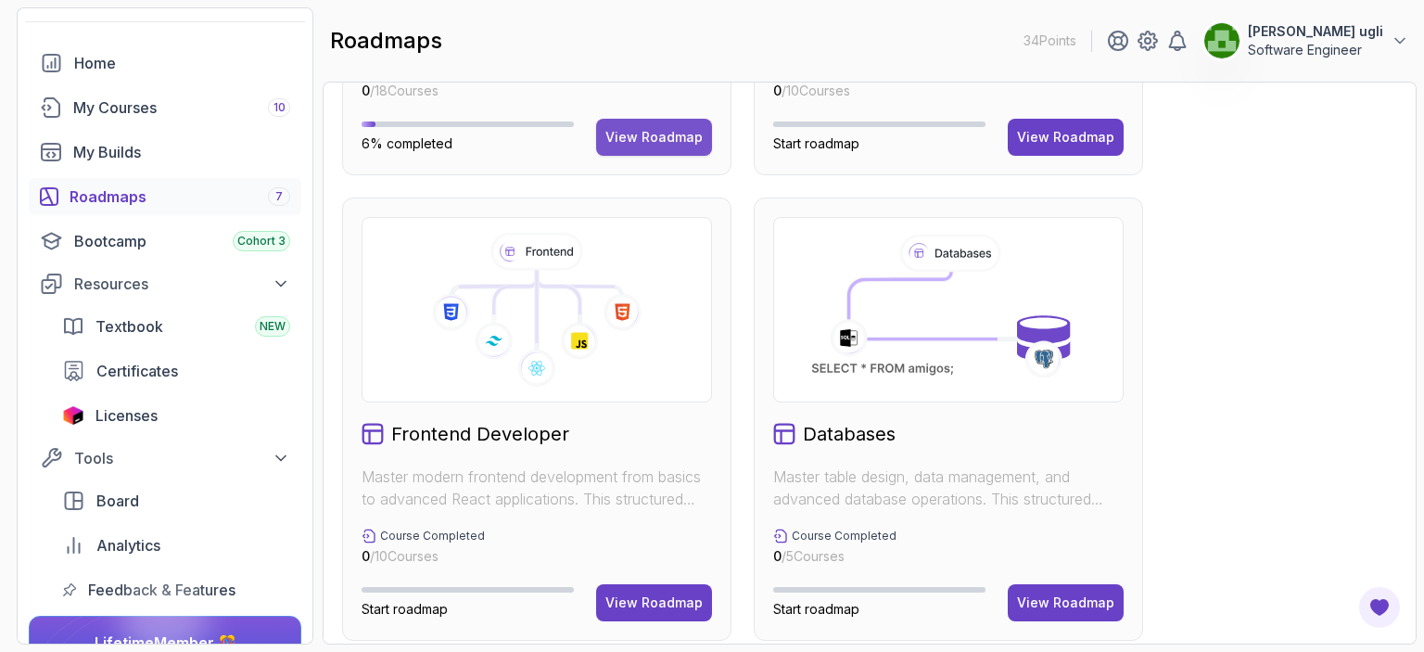
click at [650, 144] on div "View Roadmap" at bounding box center [654, 137] width 97 height 19
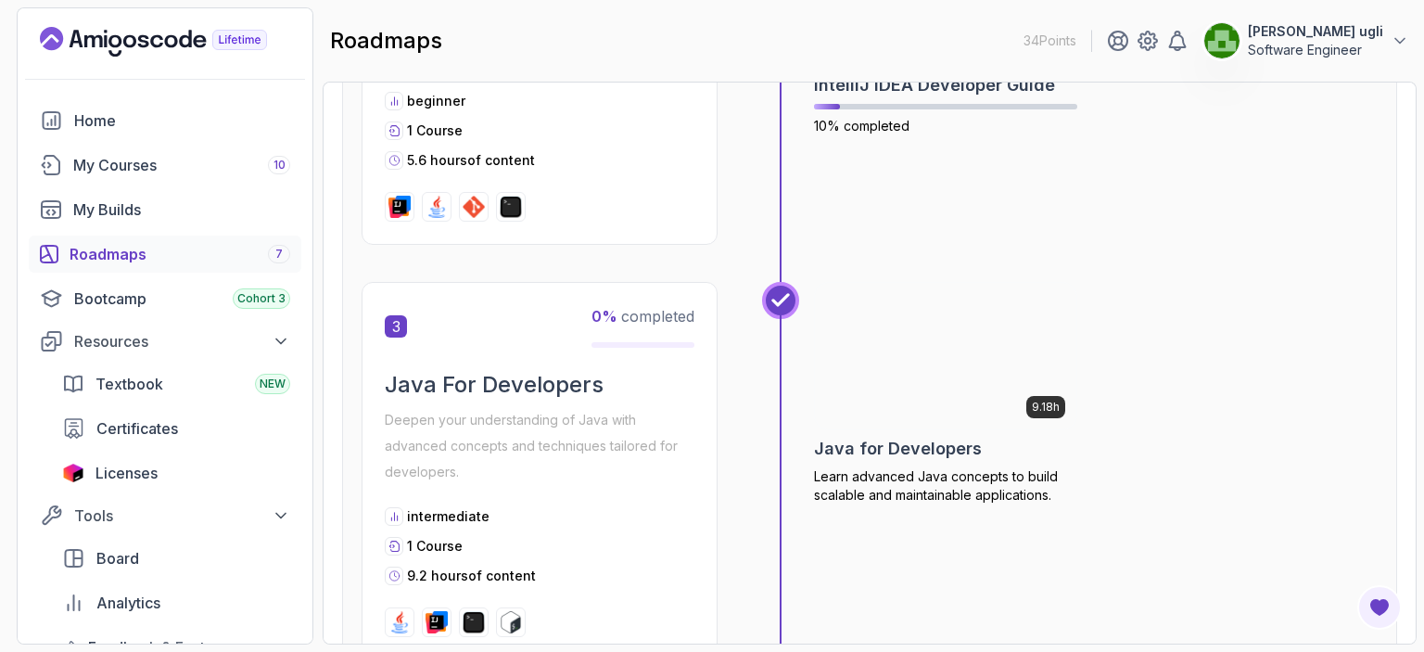
scroll to position [464, 0]
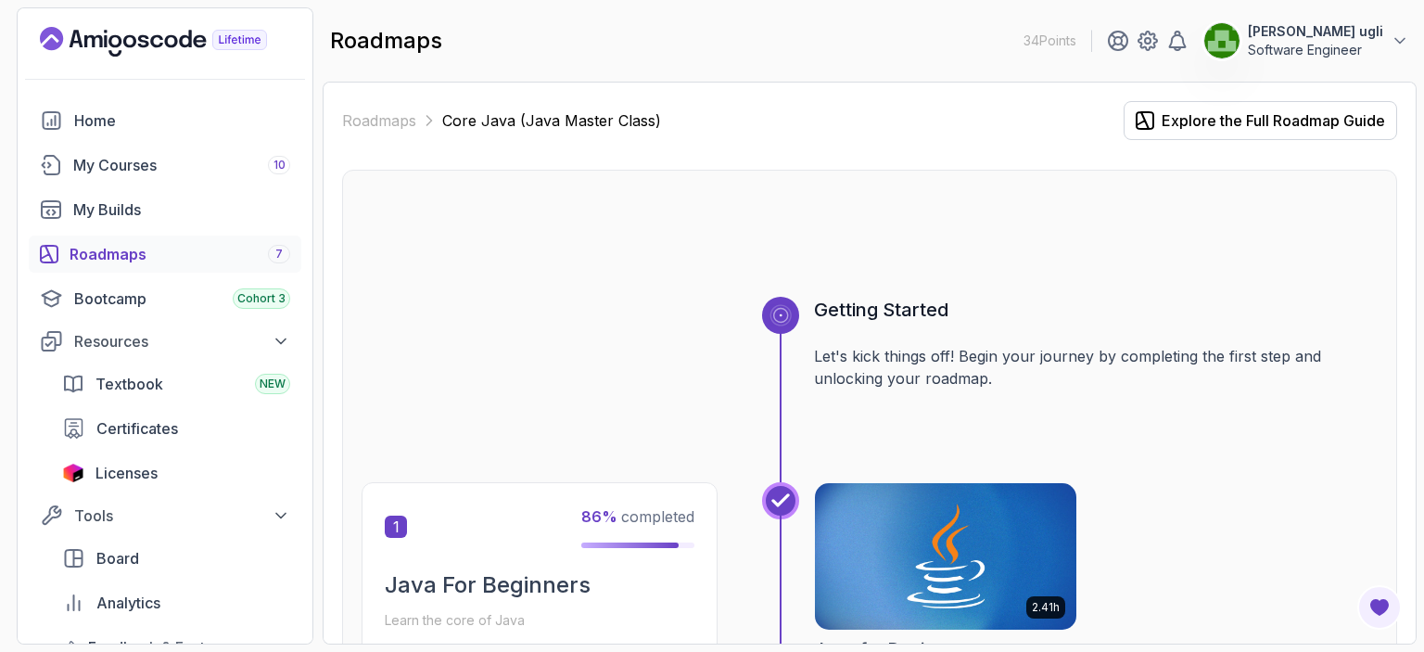
scroll to position [464, 0]
